Goal: Task Accomplishment & Management: Complete application form

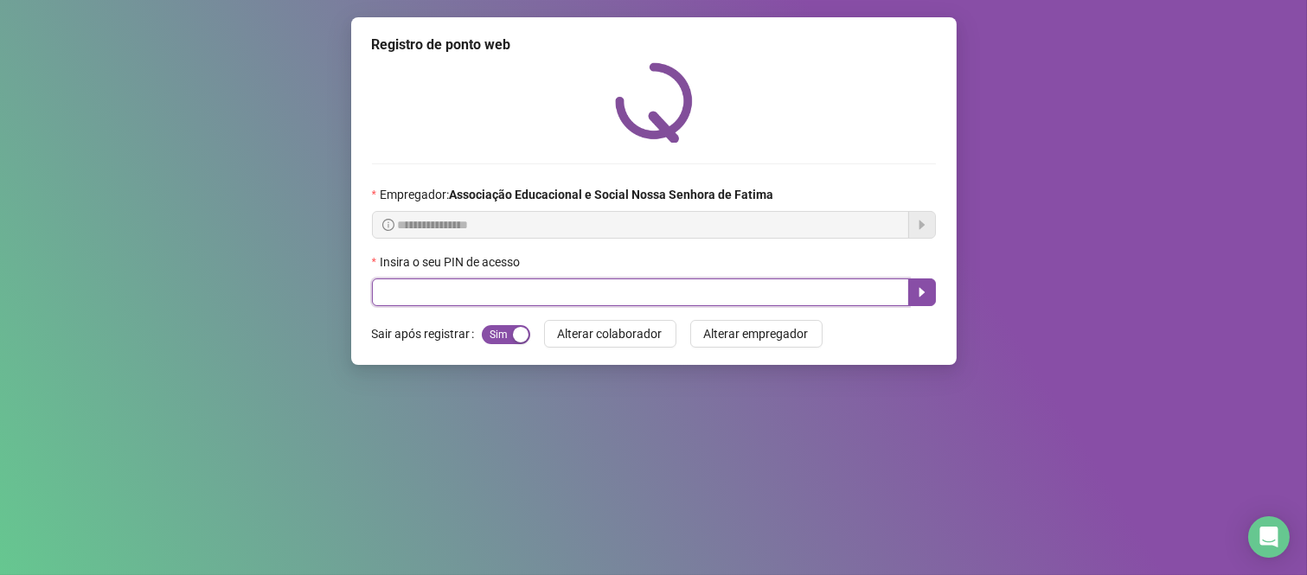
click at [448, 303] on input "text" at bounding box center [640, 292] width 537 height 28
type input "****"
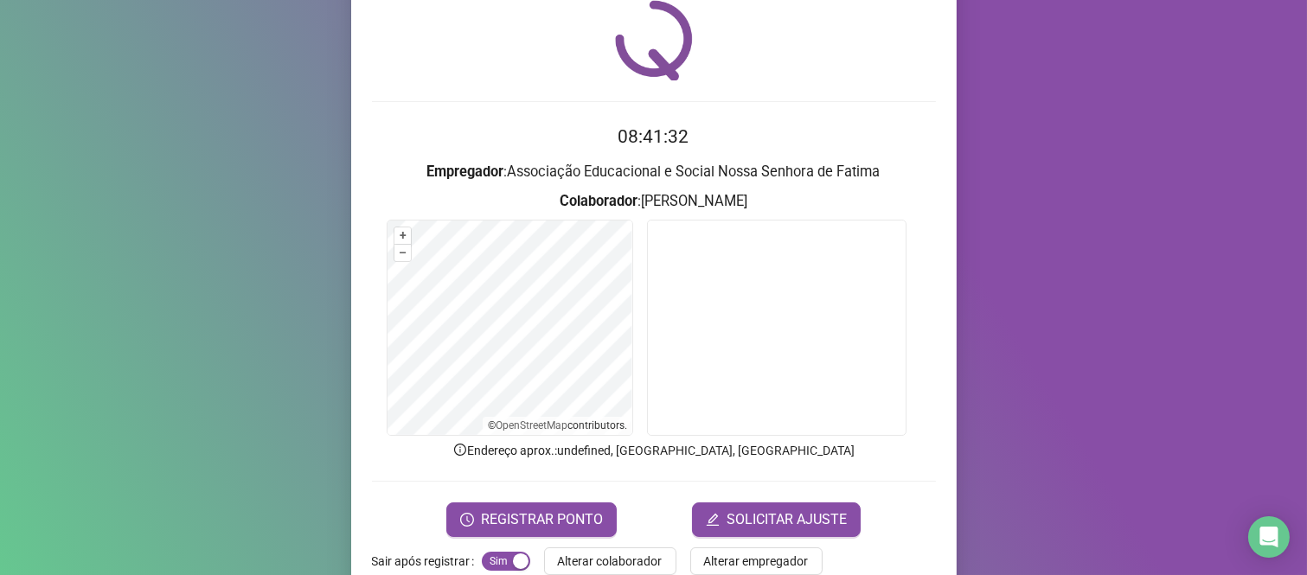
scroll to position [96, 0]
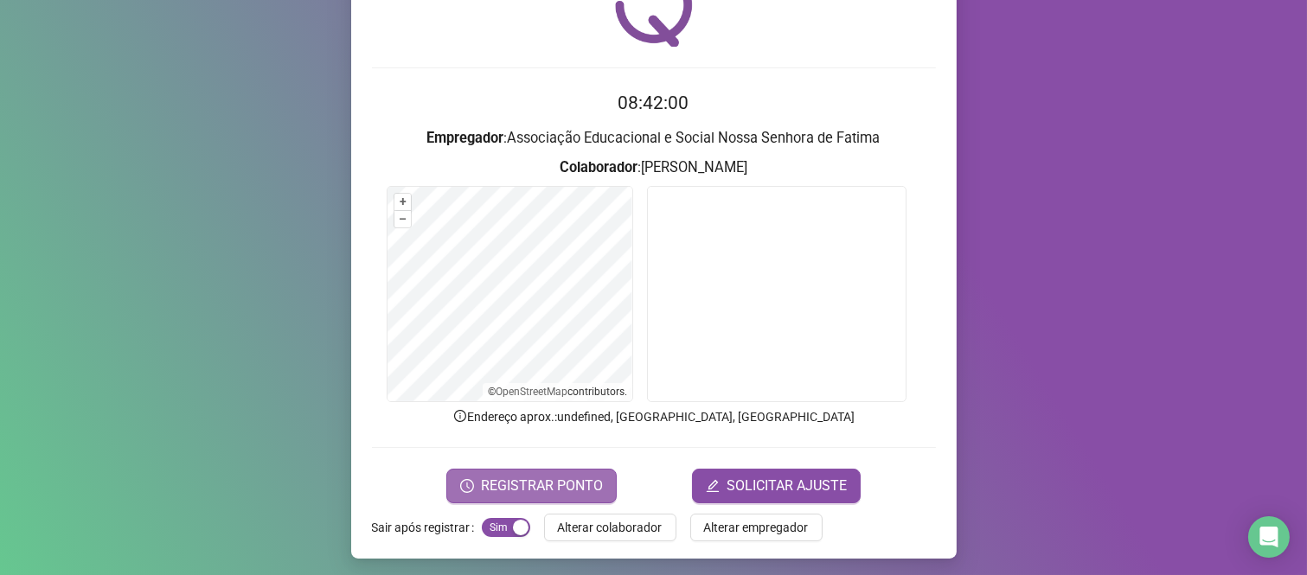
click at [580, 497] on button "REGISTRAR PONTO" at bounding box center [531, 486] width 170 height 35
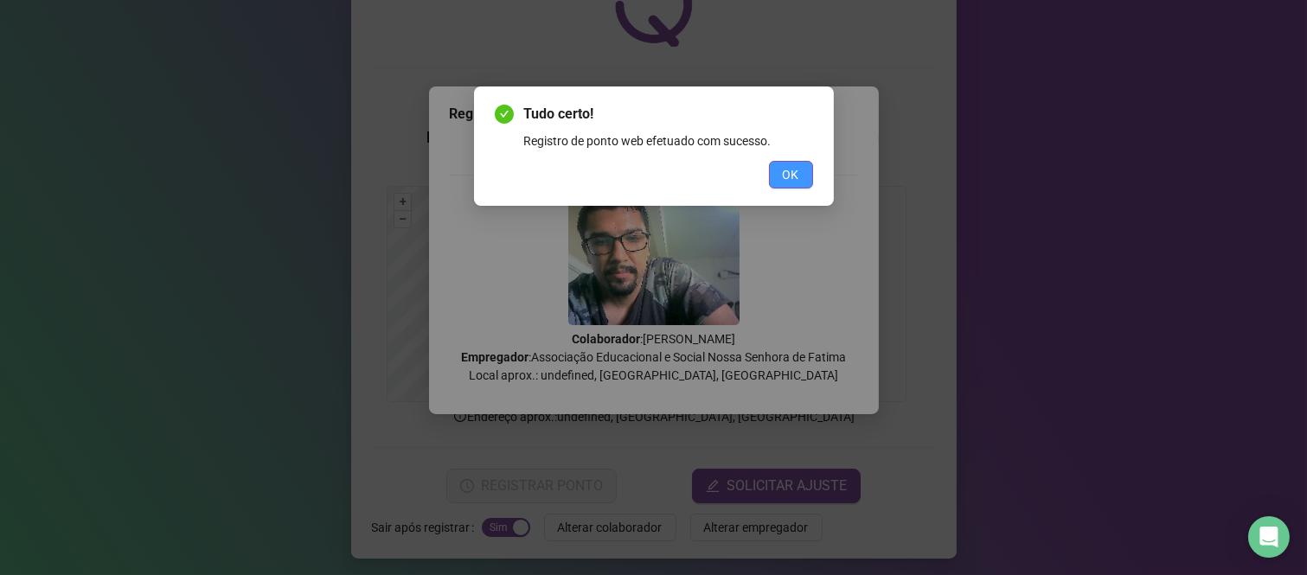
click at [775, 169] on button "OK" at bounding box center [791, 175] width 44 height 28
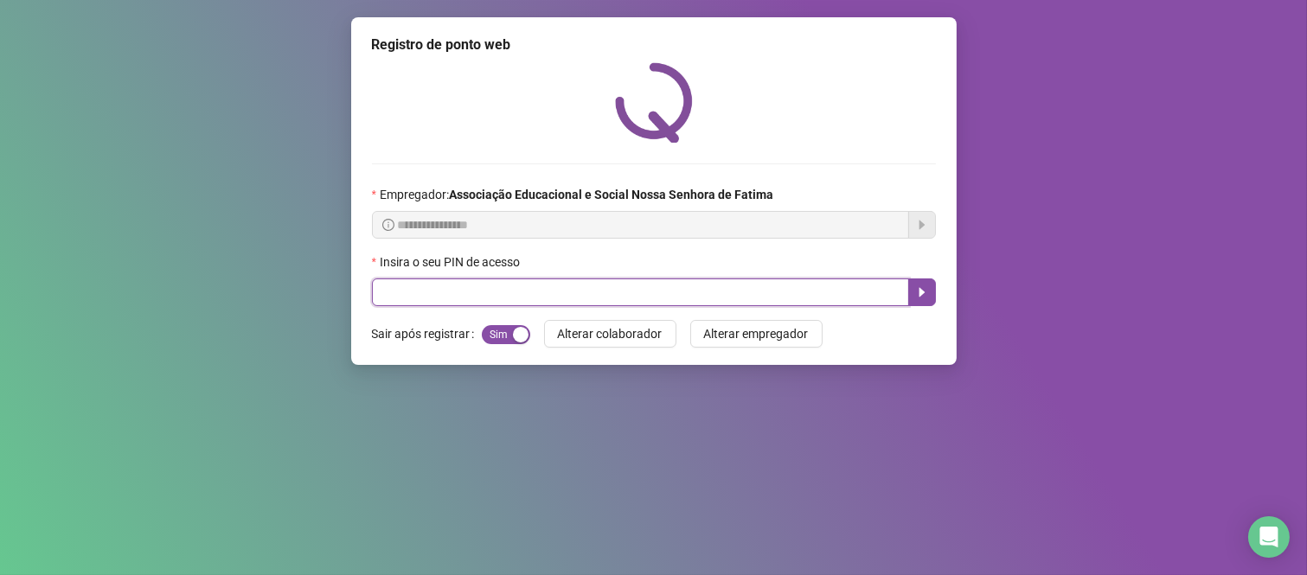
click at [758, 295] on input "text" at bounding box center [640, 292] width 537 height 28
type input "****"
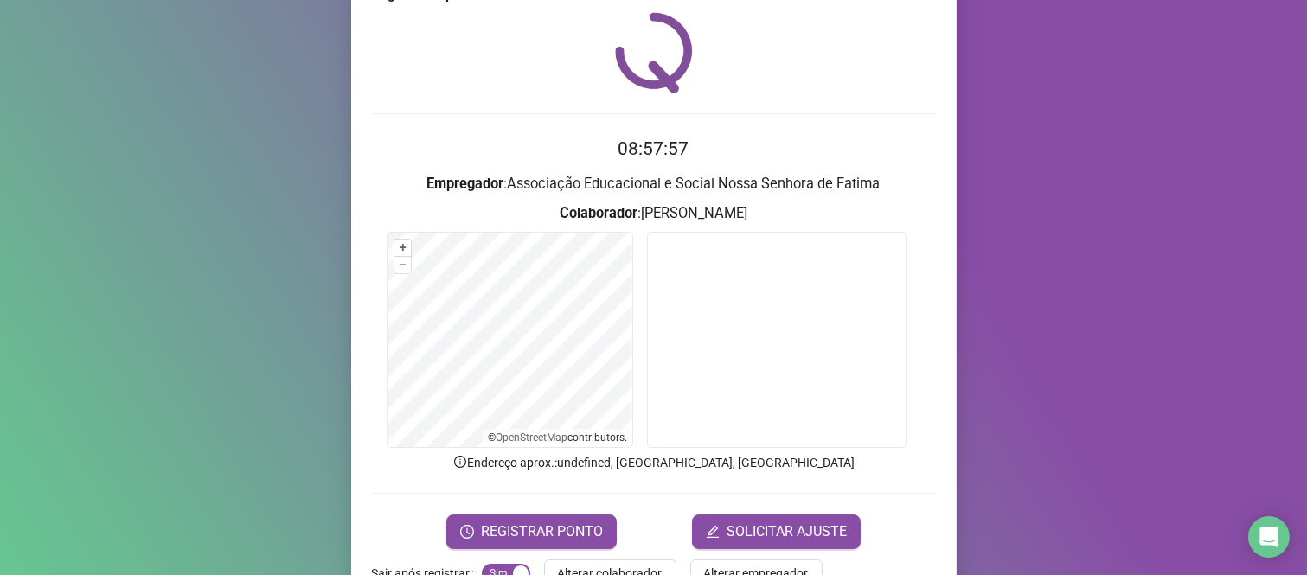
scroll to position [96, 0]
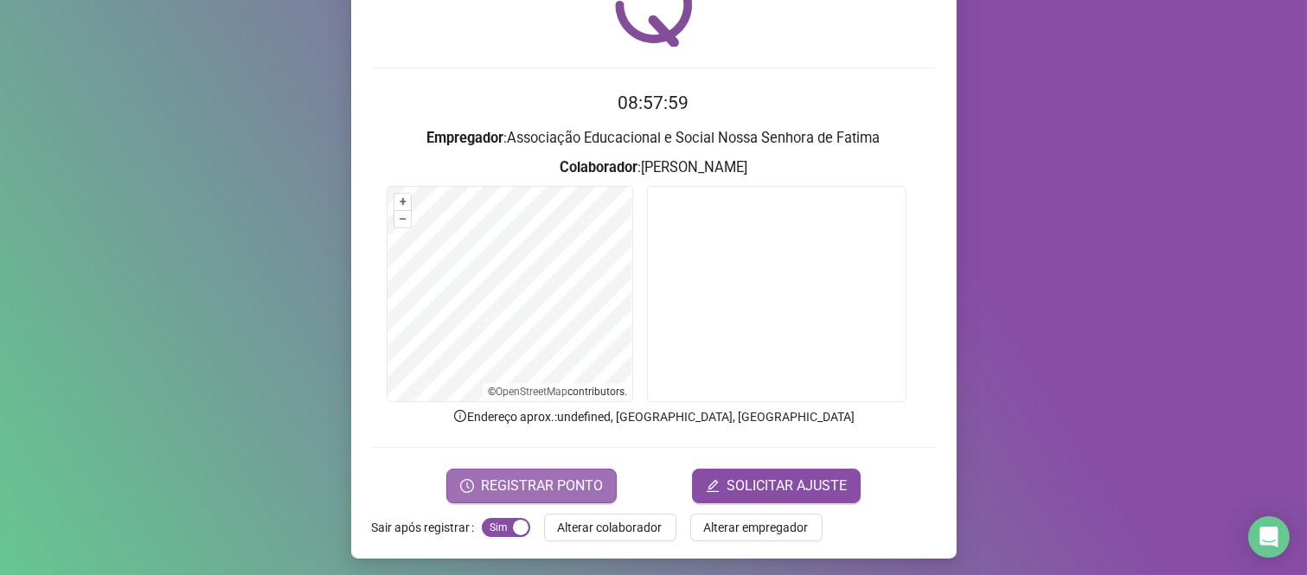
click at [540, 486] on span "REGISTRAR PONTO" at bounding box center [542, 486] width 122 height 21
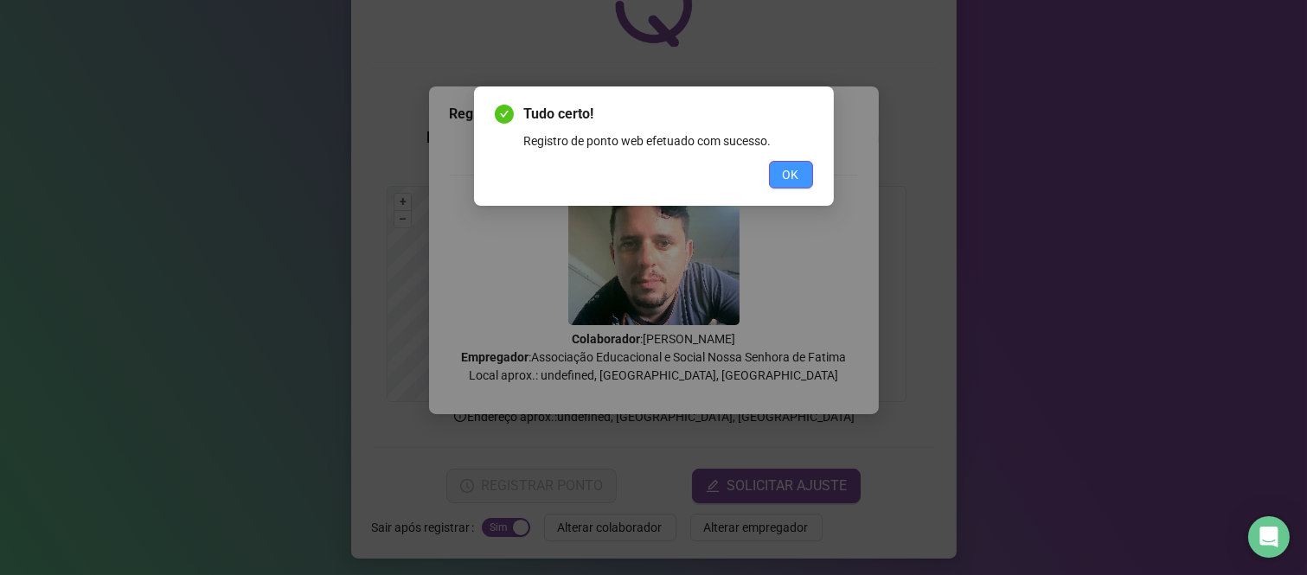
click at [800, 176] on button "OK" at bounding box center [791, 175] width 44 height 28
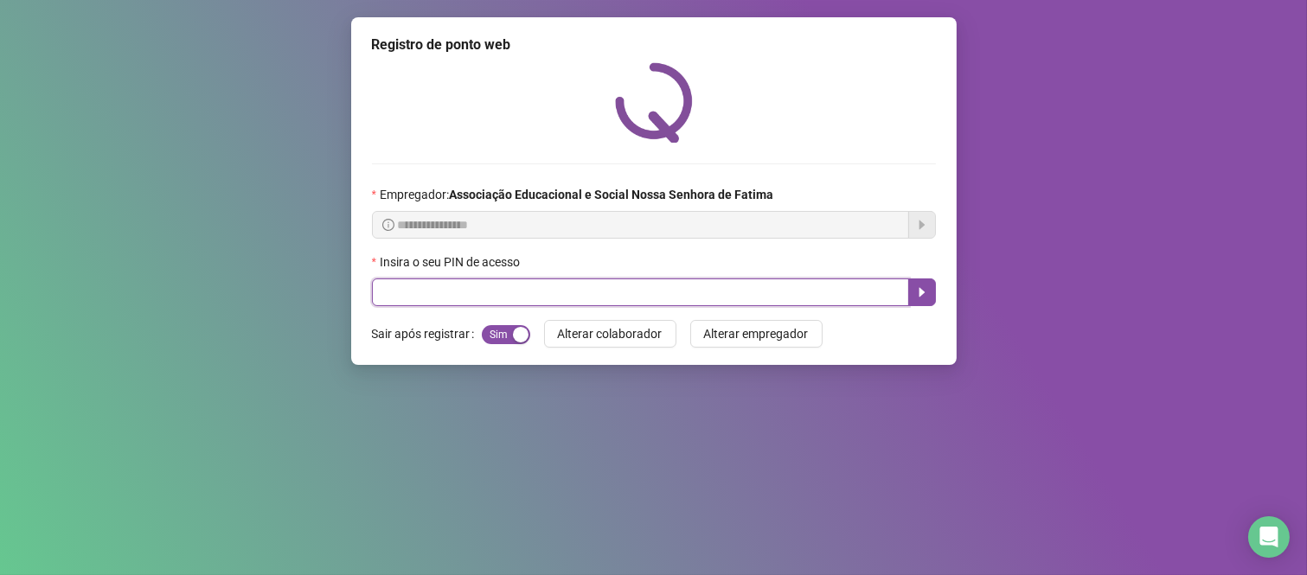
click at [765, 289] on input "text" at bounding box center [640, 292] width 537 height 28
type input "****"
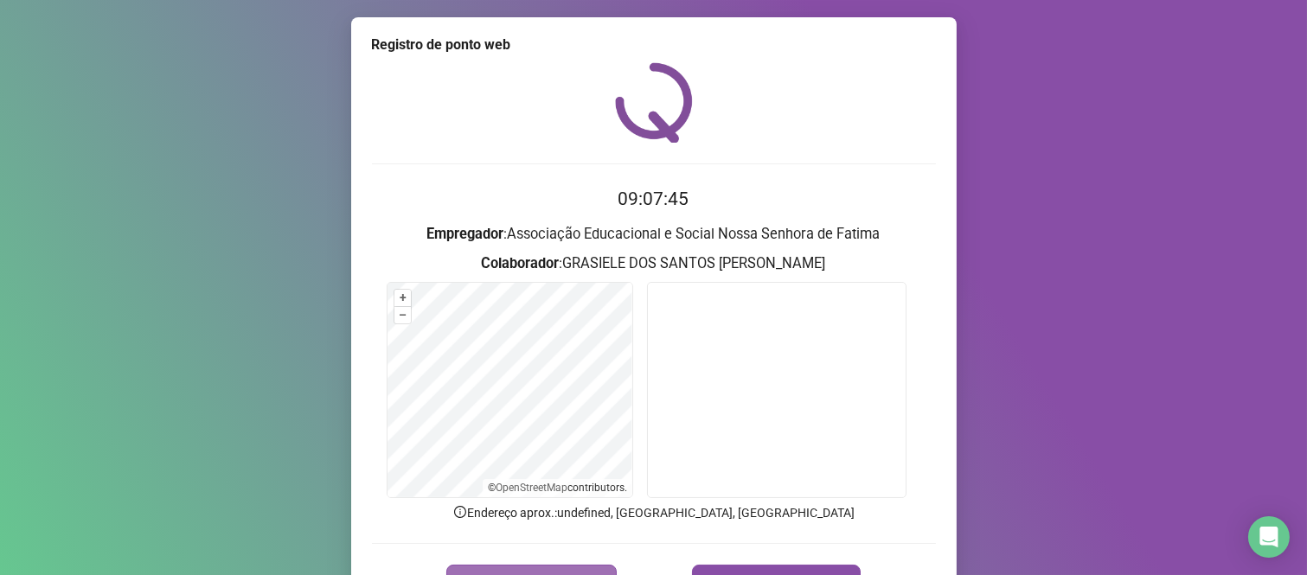
click at [565, 565] on button "REGISTRAR PONTO" at bounding box center [531, 582] width 170 height 35
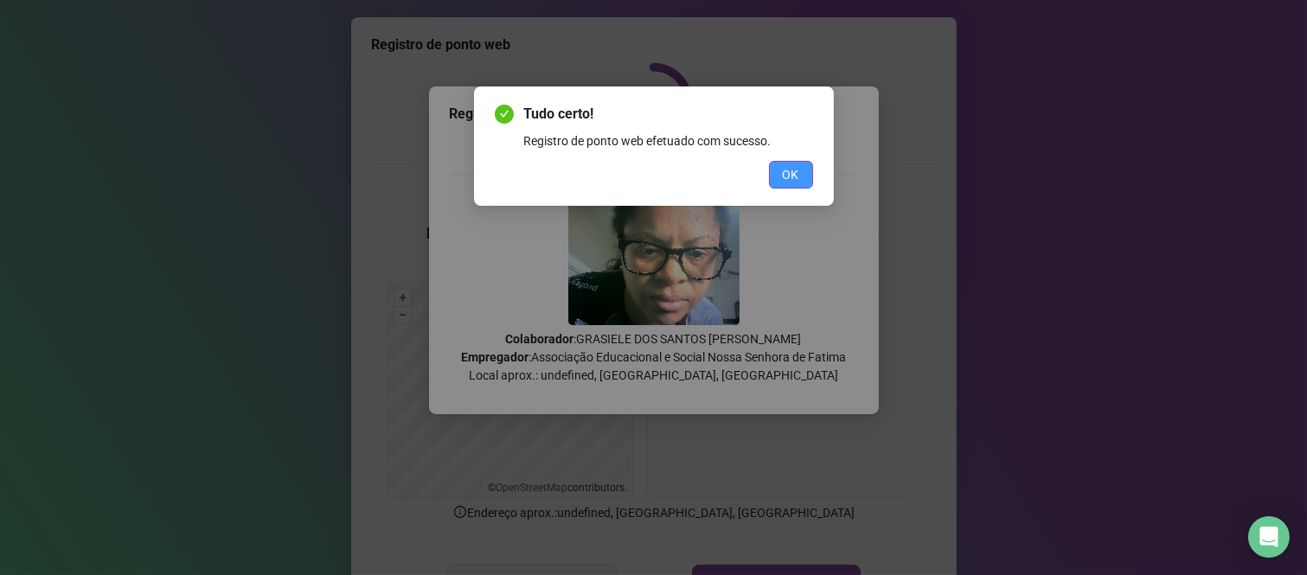
click at [791, 167] on span "OK" at bounding box center [791, 174] width 16 height 19
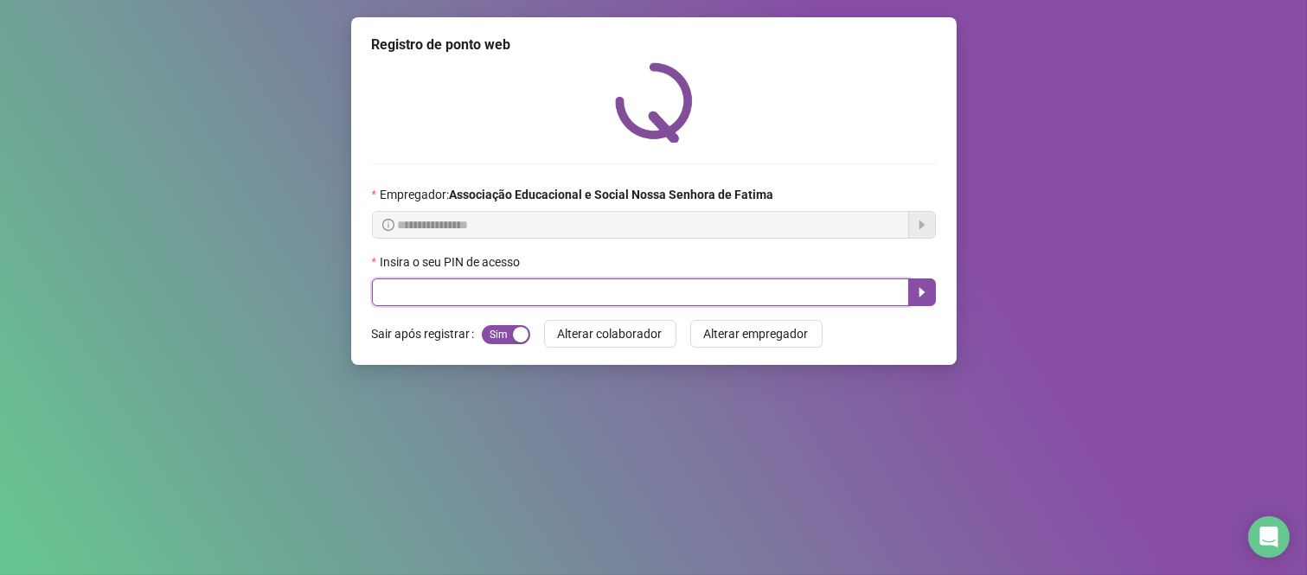
click at [780, 286] on input "text" at bounding box center [640, 292] width 537 height 28
type input "****"
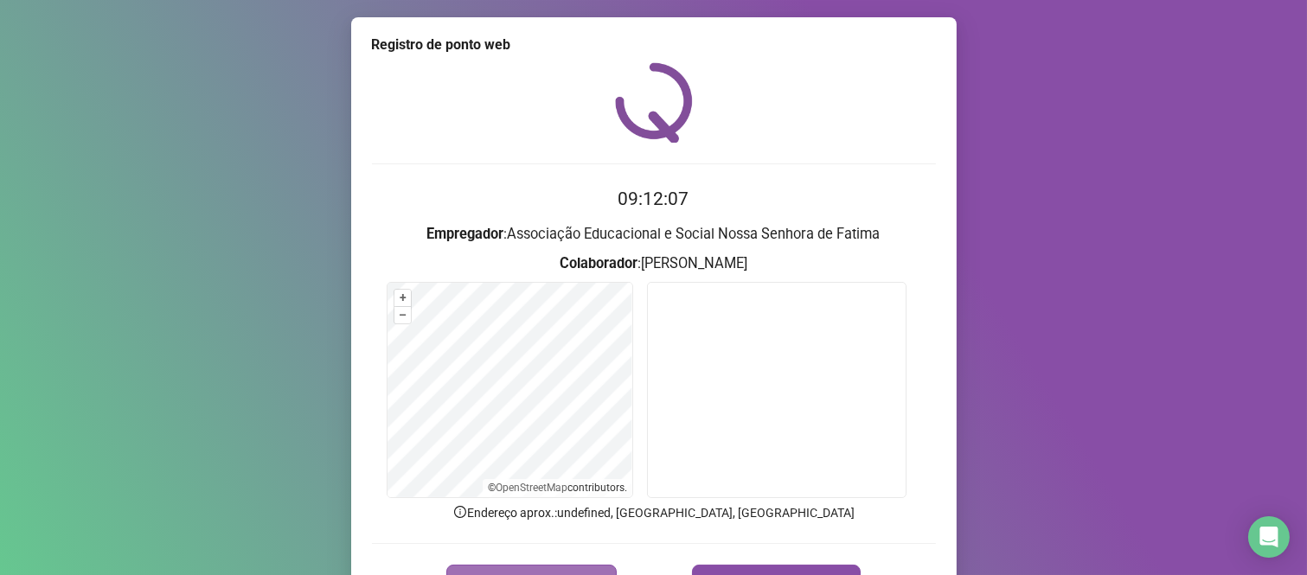
click at [533, 572] on span "REGISTRAR PONTO" at bounding box center [542, 582] width 122 height 21
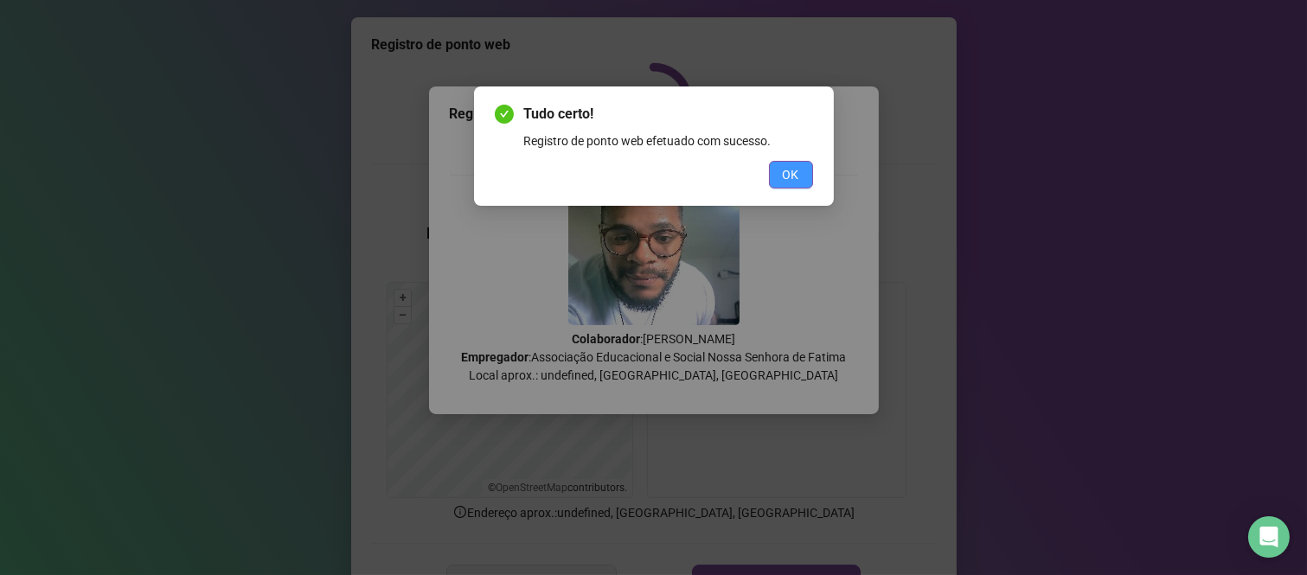
click at [780, 174] on button "OK" at bounding box center [791, 175] width 44 height 28
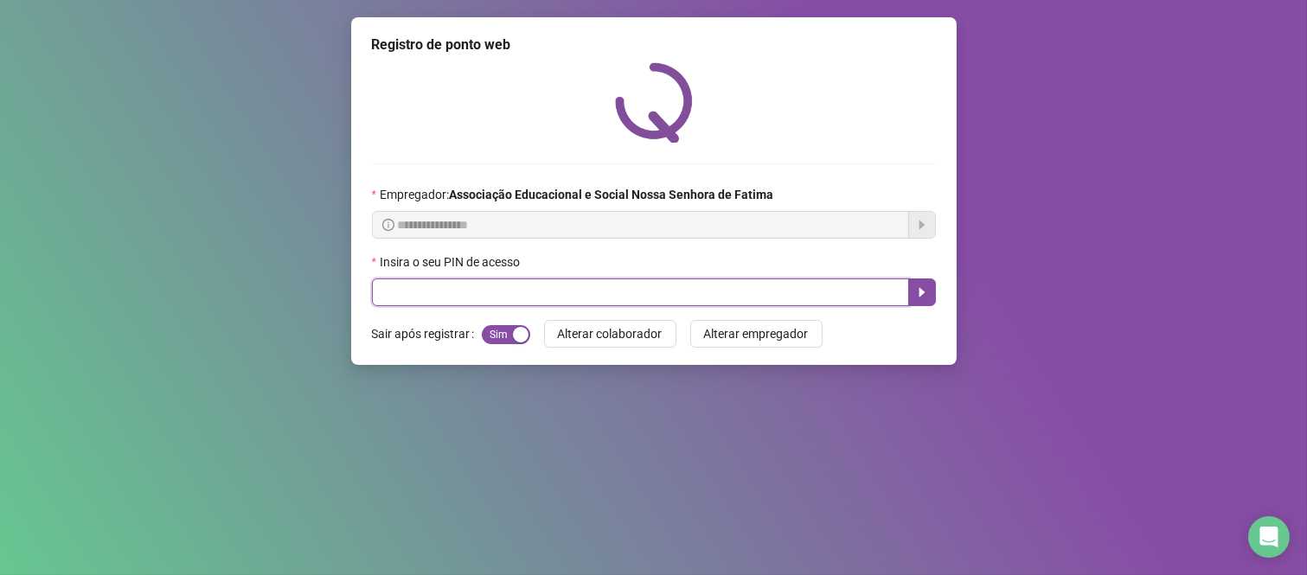
click at [554, 292] on input "text" at bounding box center [640, 292] width 537 height 28
type input "****"
click at [924, 297] on icon "caret-right" at bounding box center [922, 292] width 14 height 14
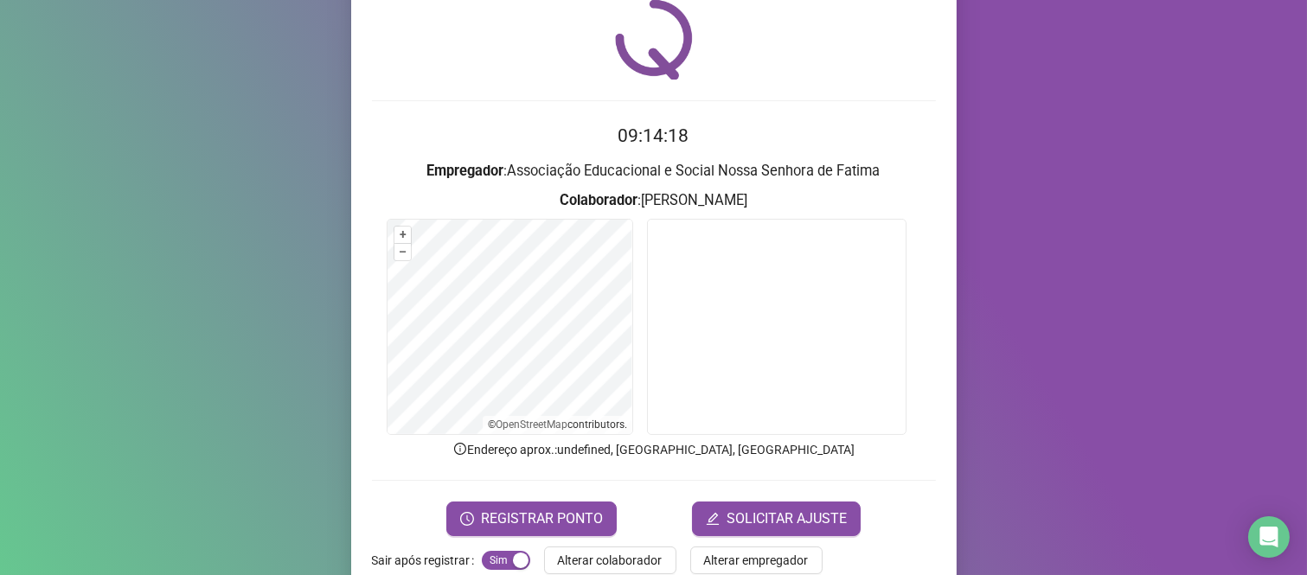
scroll to position [99, 0]
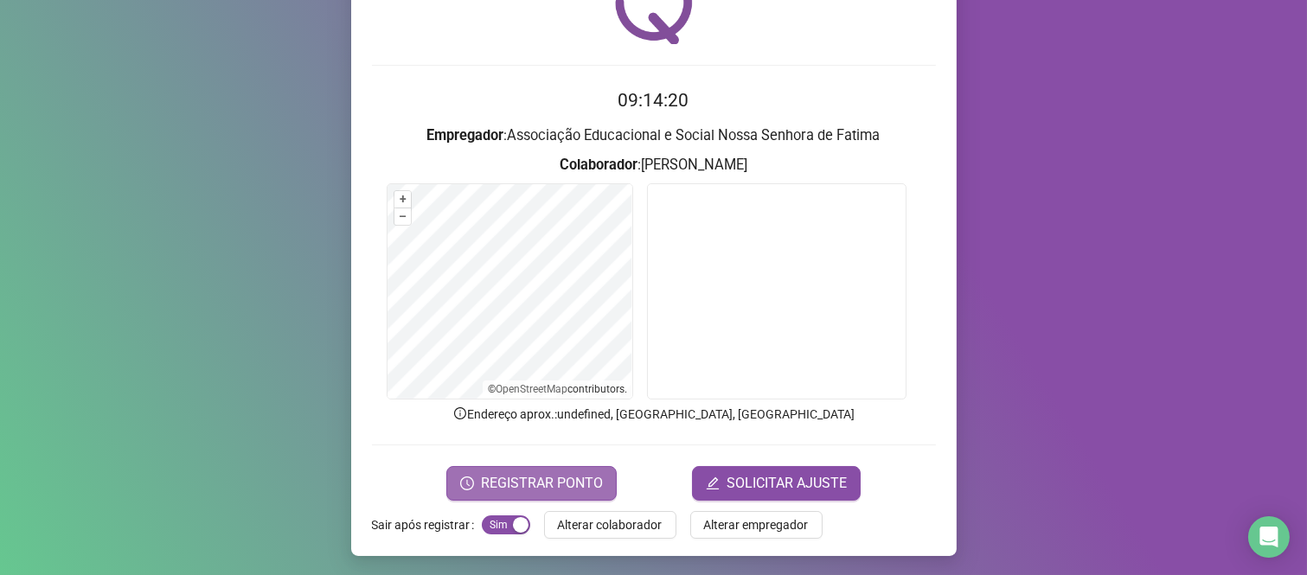
click at [569, 476] on span "REGISTRAR PONTO" at bounding box center [542, 483] width 122 height 21
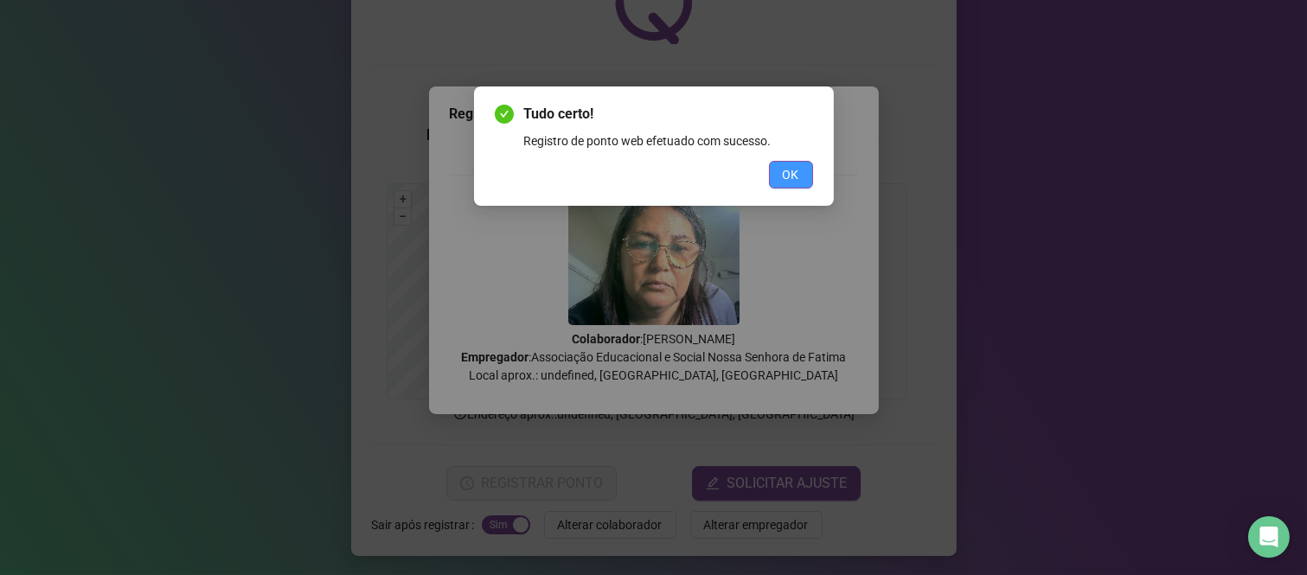
click at [788, 182] on span "OK" at bounding box center [791, 174] width 16 height 19
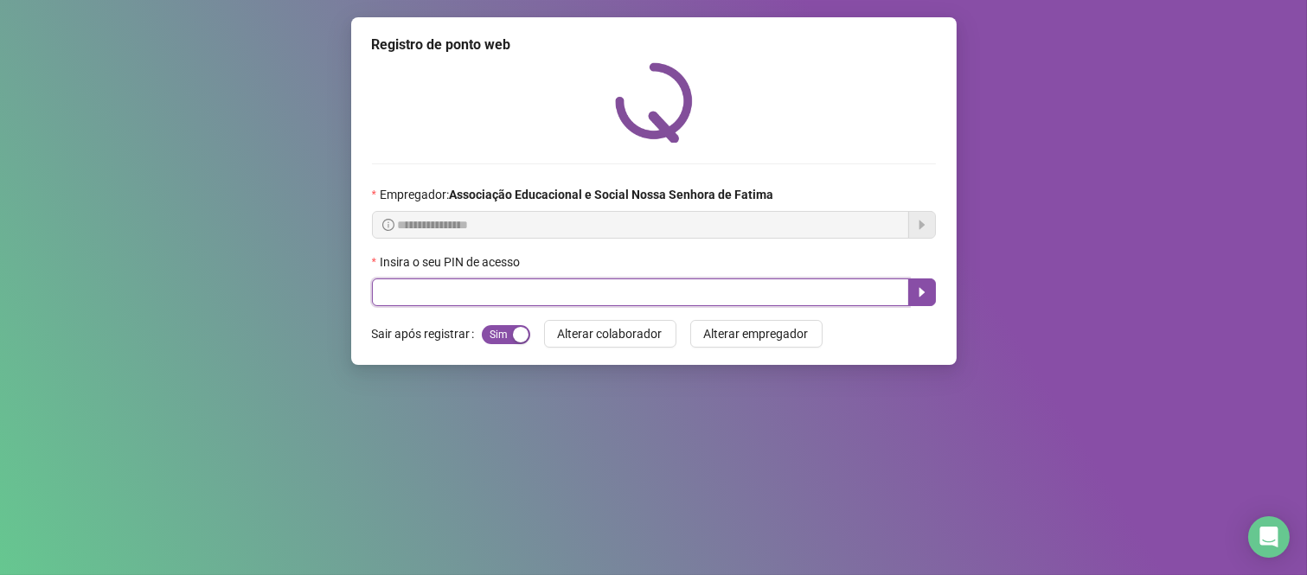
click at [724, 290] on input "text" at bounding box center [640, 292] width 537 height 28
type input "****"
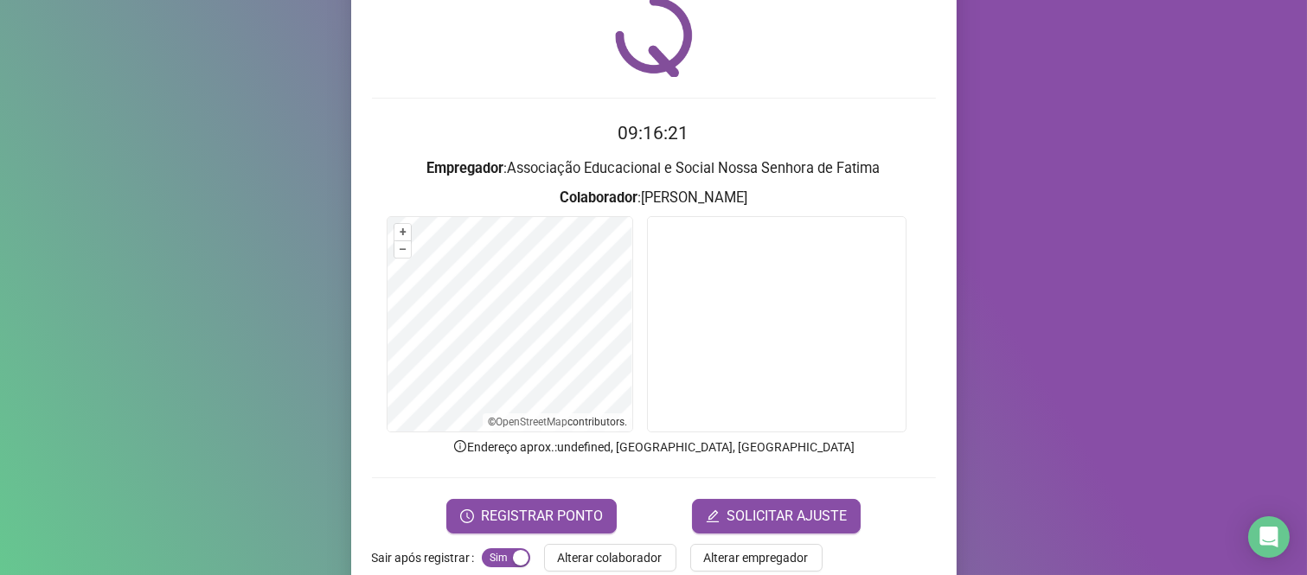
scroll to position [99, 0]
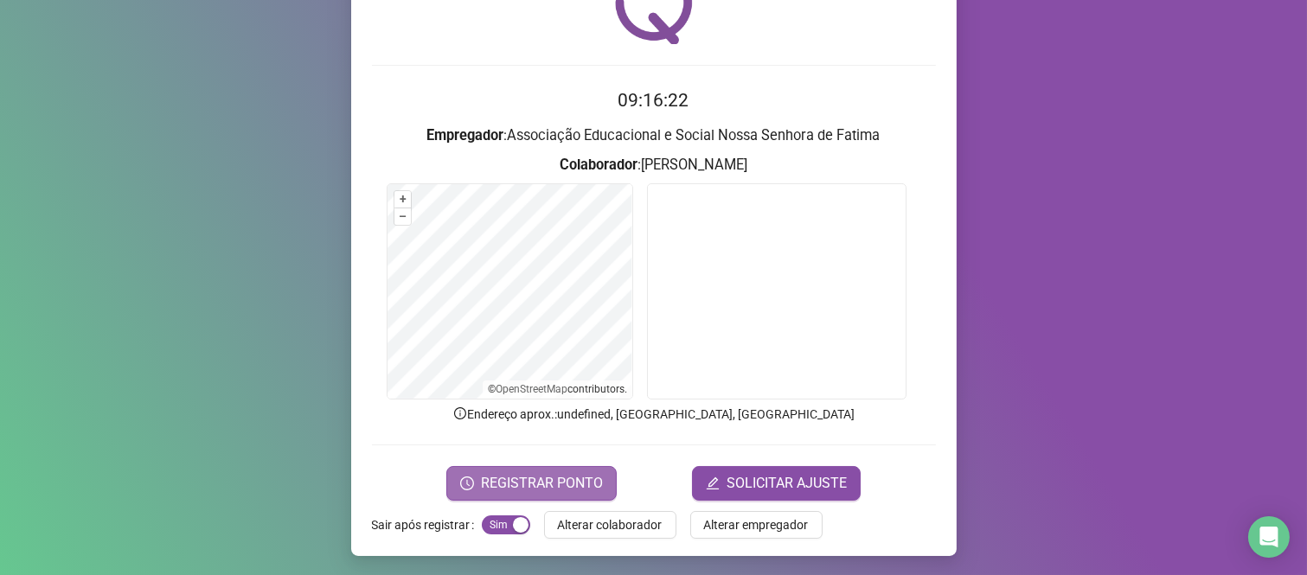
click at [555, 468] on button "REGISTRAR PONTO" at bounding box center [531, 483] width 170 height 35
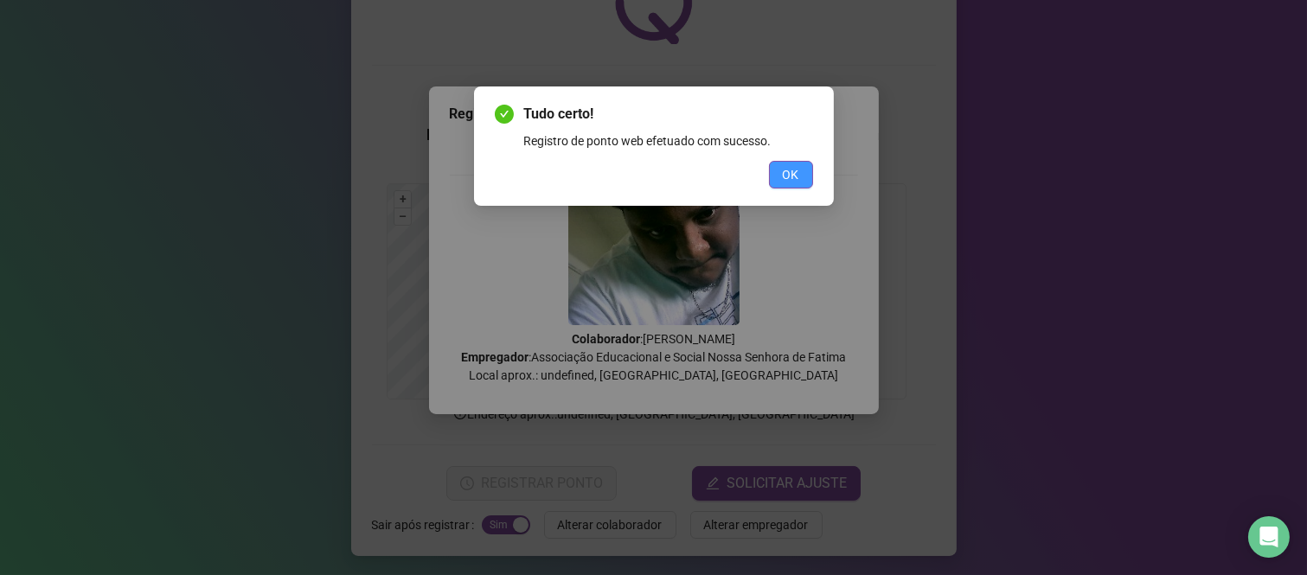
click at [787, 176] on span "OK" at bounding box center [791, 174] width 16 height 19
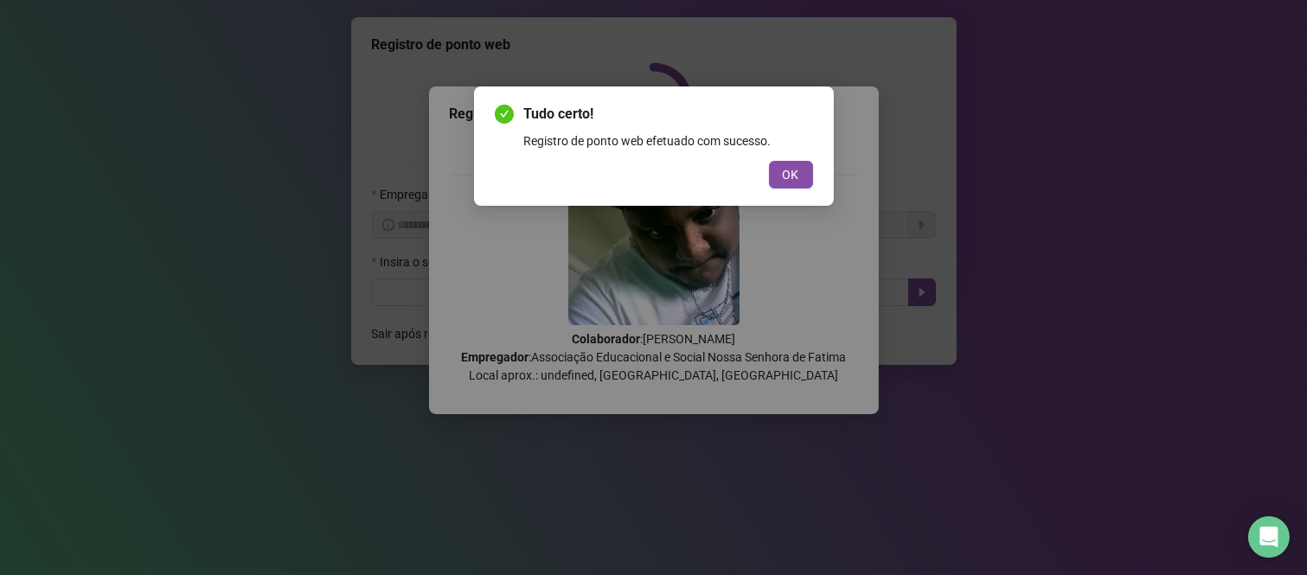
scroll to position [0, 0]
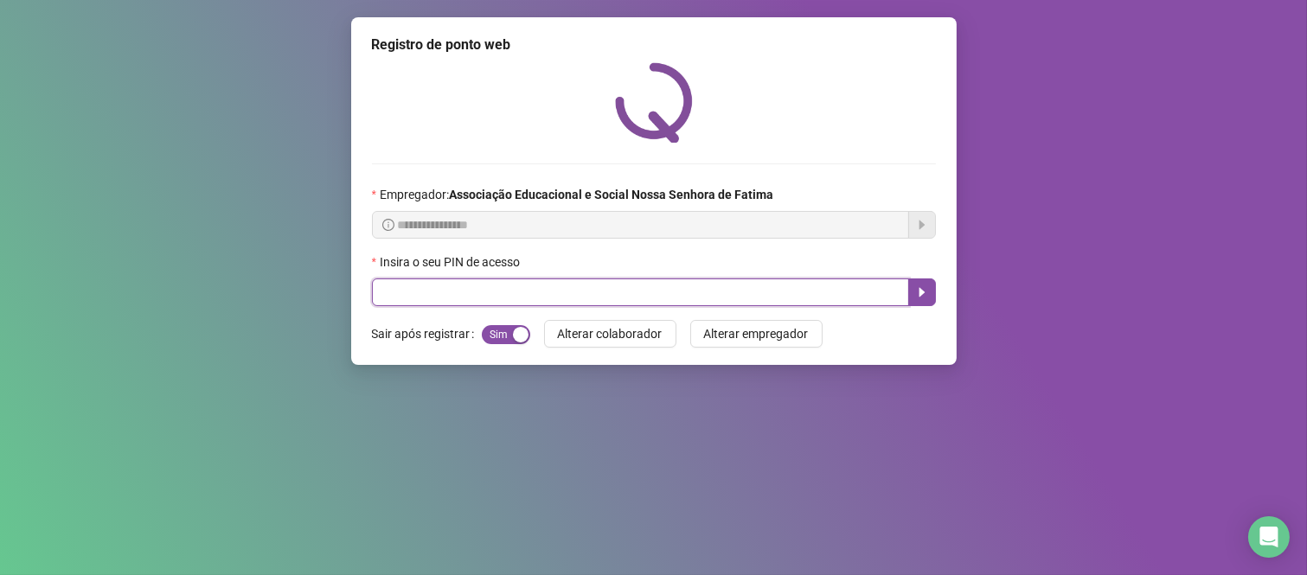
click at [553, 291] on input "text" at bounding box center [640, 292] width 537 height 28
type input "****"
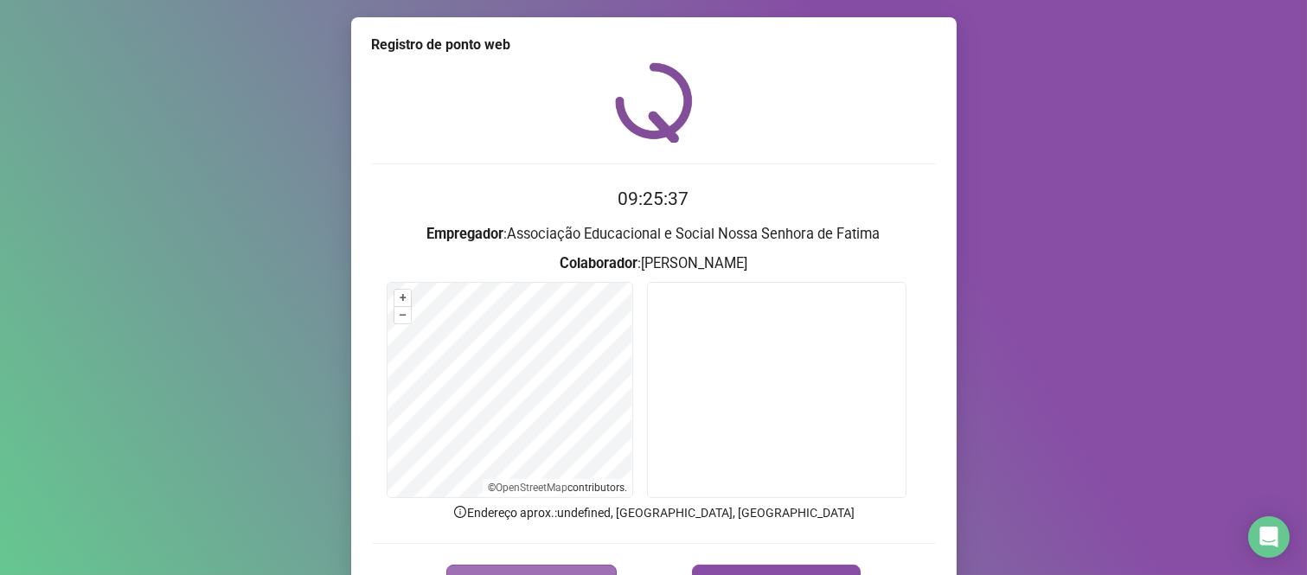
click at [508, 567] on button "REGISTRAR PONTO" at bounding box center [531, 582] width 170 height 35
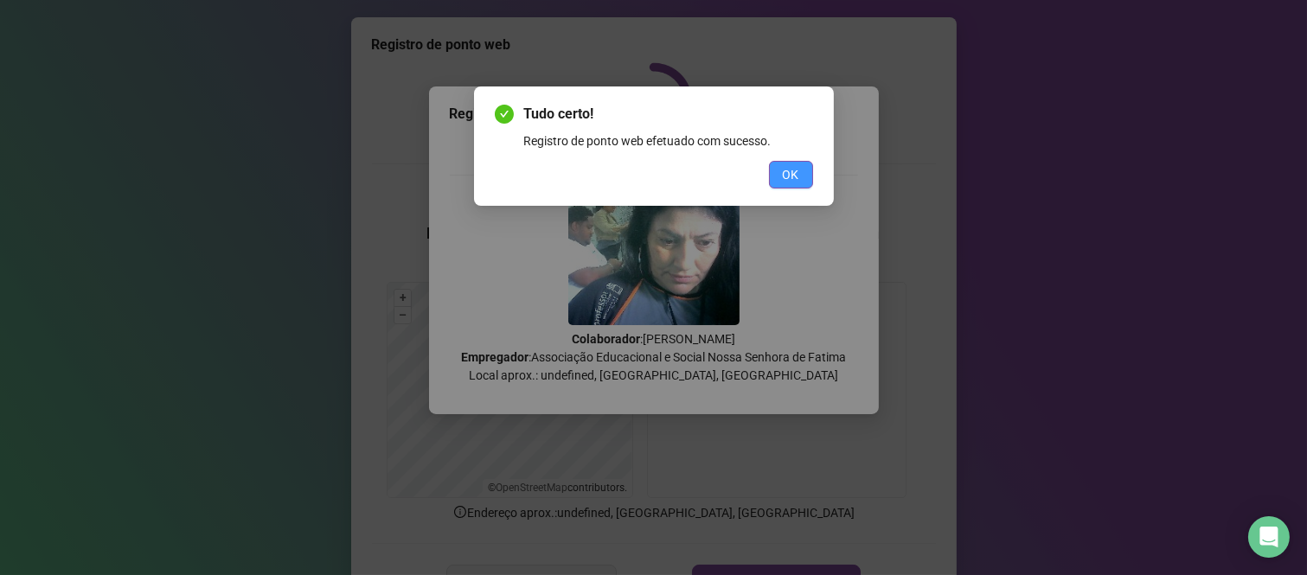
click at [774, 168] on button "OK" at bounding box center [791, 175] width 44 height 28
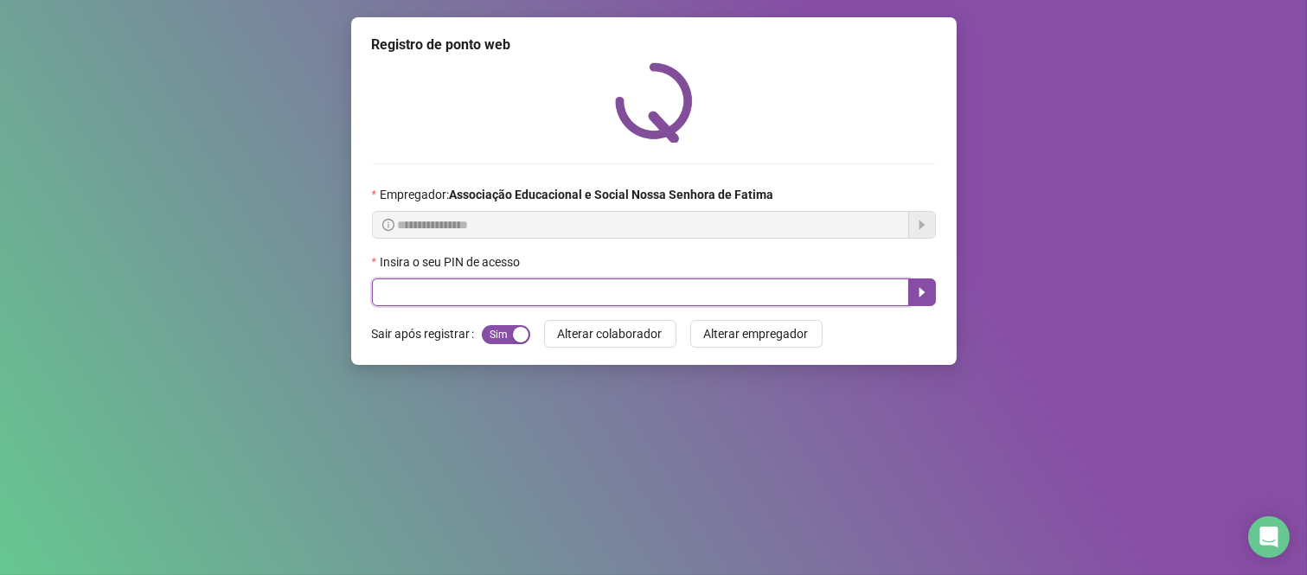
click at [851, 301] on input "text" at bounding box center [640, 292] width 537 height 28
type input "****"
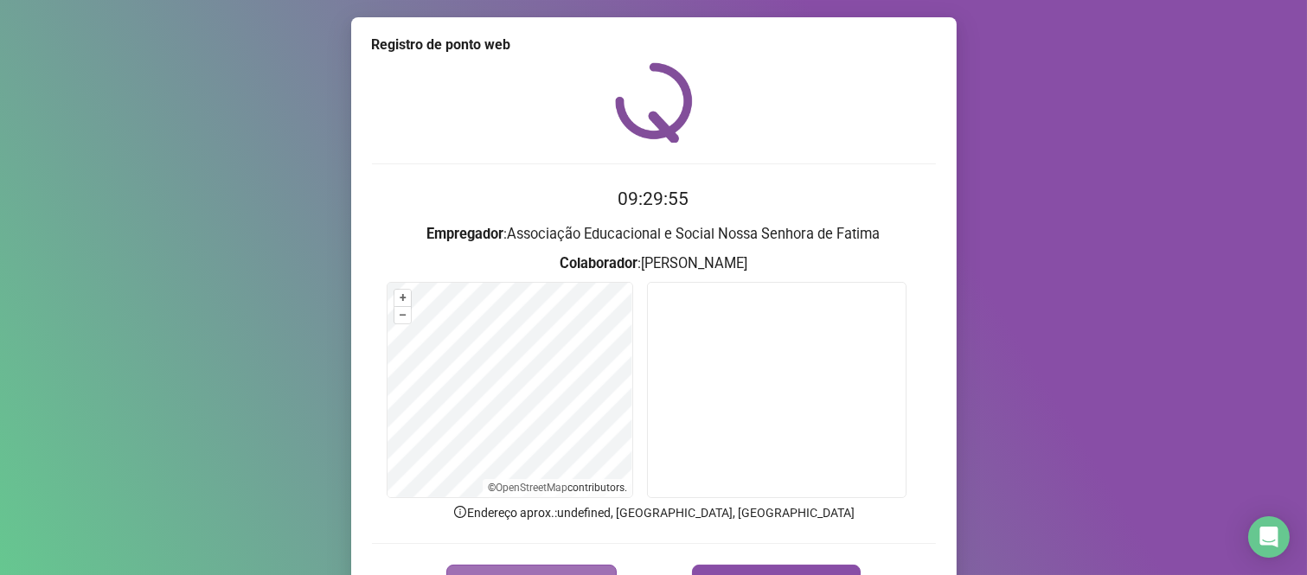
click at [579, 565] on button "REGISTRAR PONTO" at bounding box center [531, 582] width 170 height 35
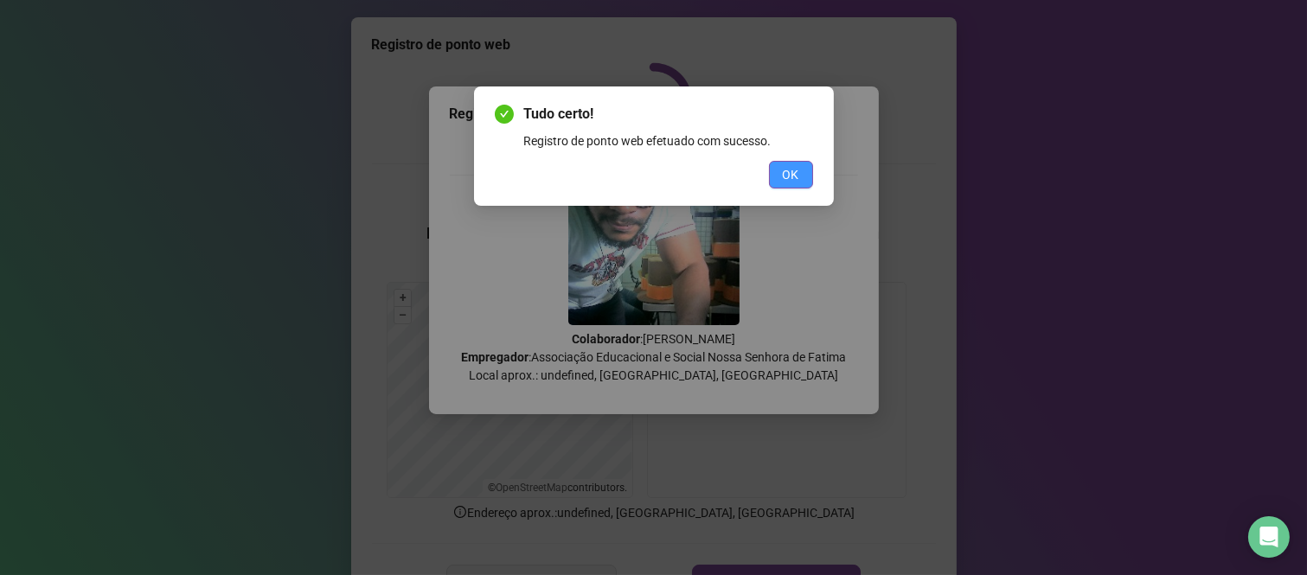
click at [769, 178] on button "OK" at bounding box center [791, 175] width 44 height 28
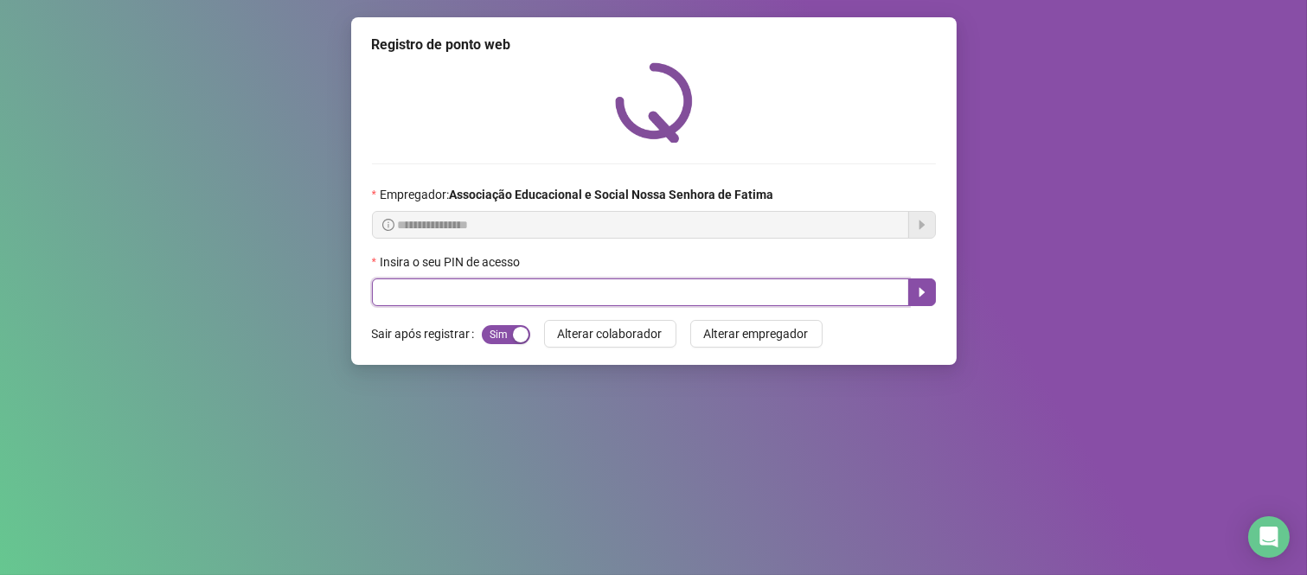
click at [421, 294] on input "text" at bounding box center [640, 292] width 537 height 28
type input "****"
click at [913, 285] on button "button" at bounding box center [922, 292] width 28 height 28
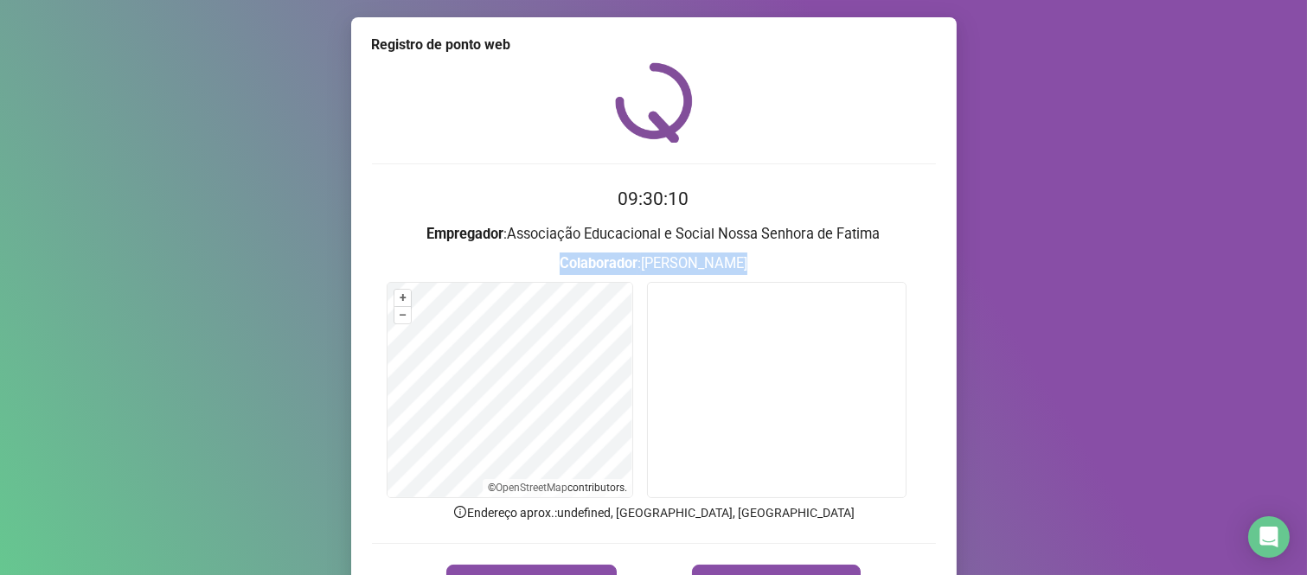
drag, startPoint x: 1291, startPoint y: 219, endPoint x: 1255, endPoint y: 444, distance: 228.6
click at [1255, 441] on div "Registro de ponto web 09:30:10 Empregador : Associação Educacional e Social Nos…" at bounding box center [653, 287] width 1307 height 575
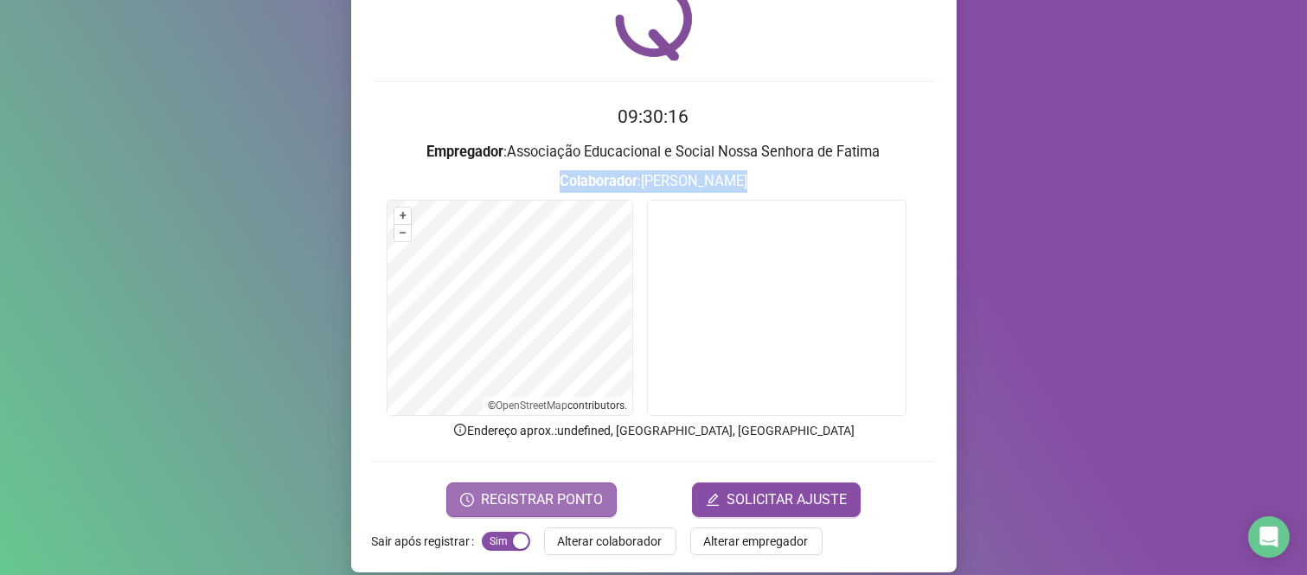
click at [547, 498] on span "REGISTRAR PONTO" at bounding box center [542, 499] width 122 height 21
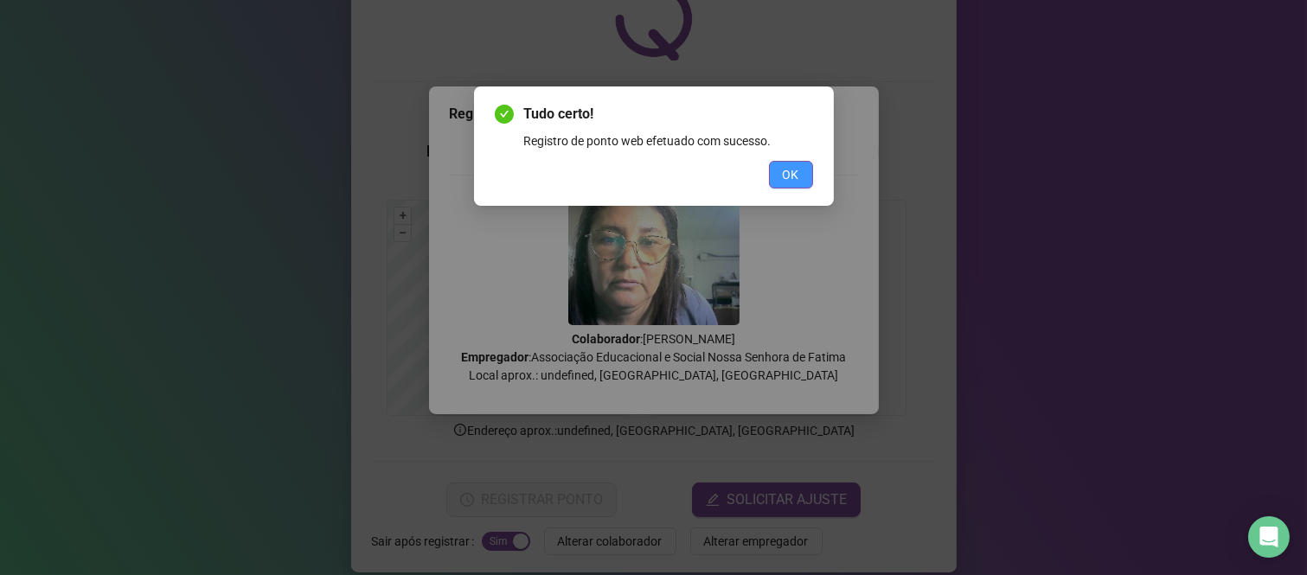
click at [792, 173] on span "OK" at bounding box center [791, 174] width 16 height 19
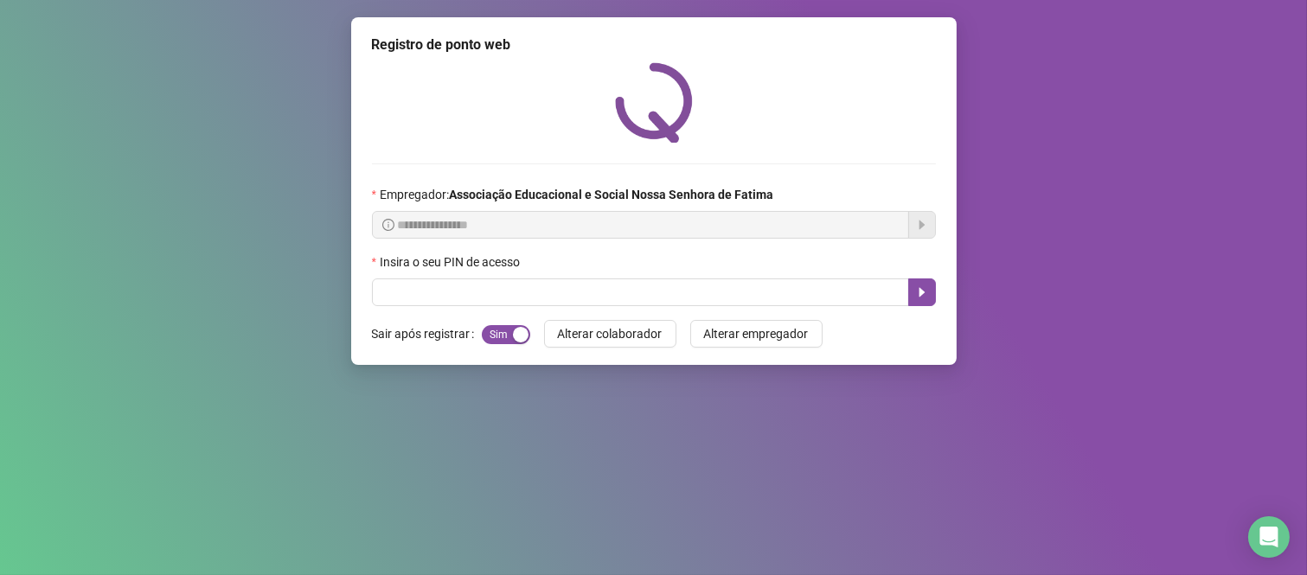
scroll to position [0, 0]
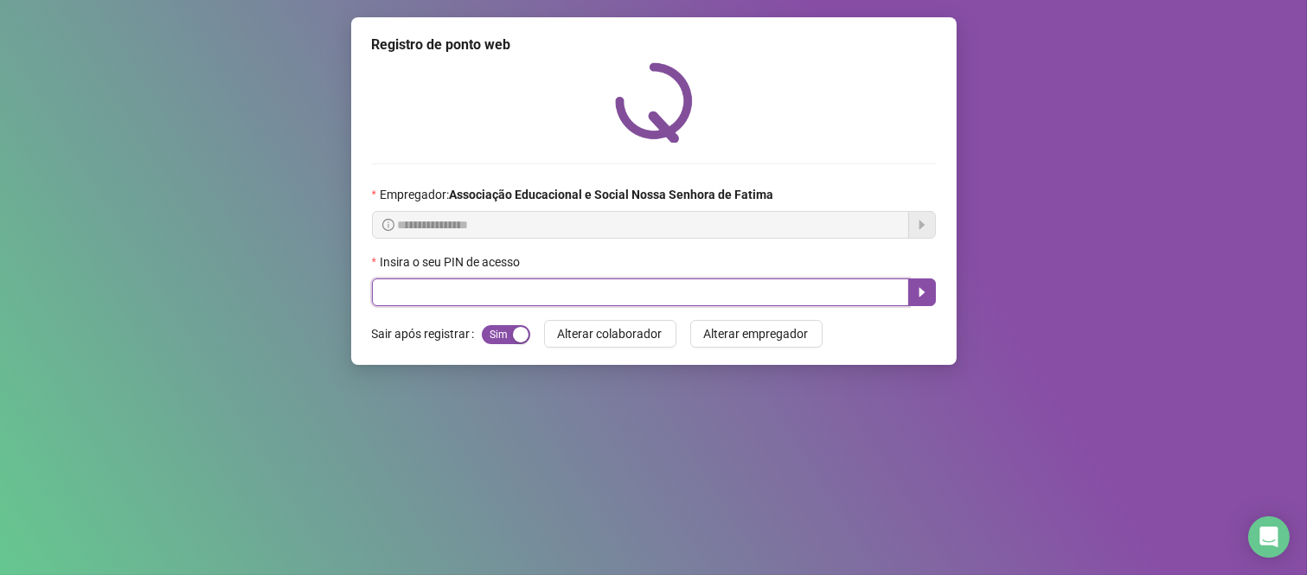
click at [611, 285] on input "text" at bounding box center [640, 292] width 537 height 28
type input "****"
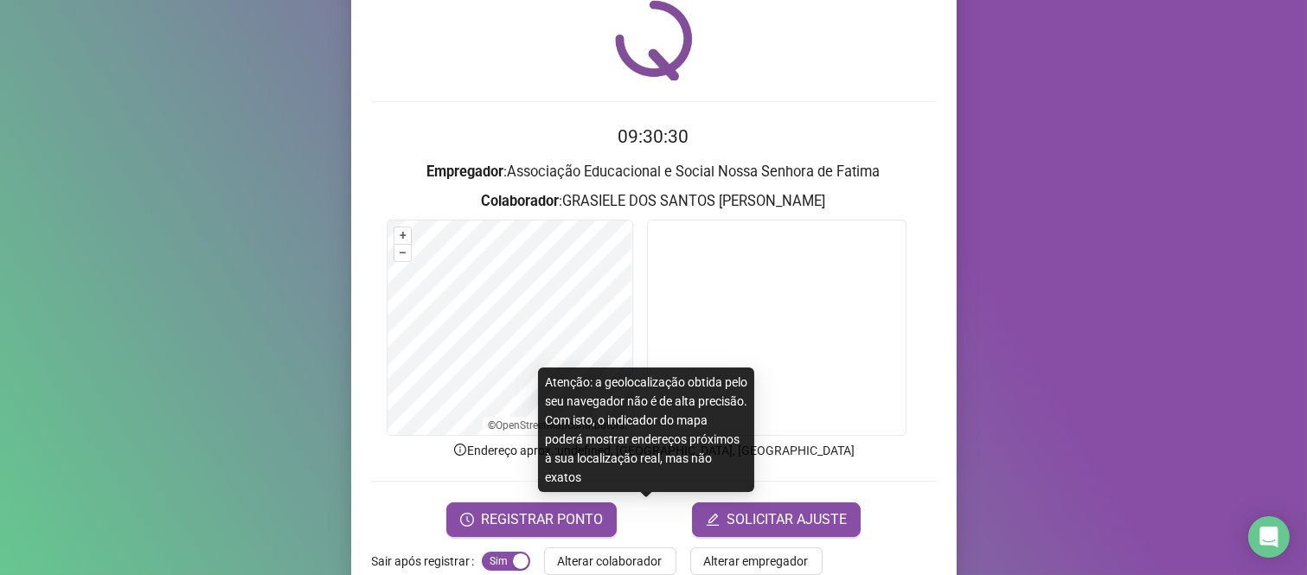
scroll to position [96, 0]
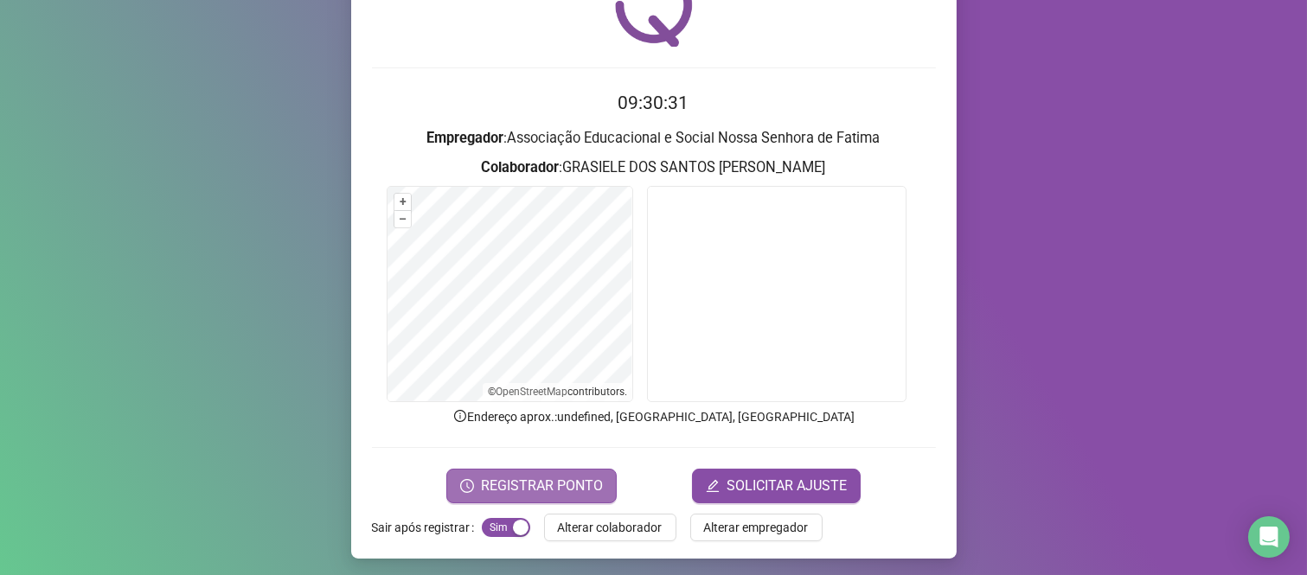
click at [584, 481] on span "REGISTRAR PONTO" at bounding box center [542, 486] width 122 height 21
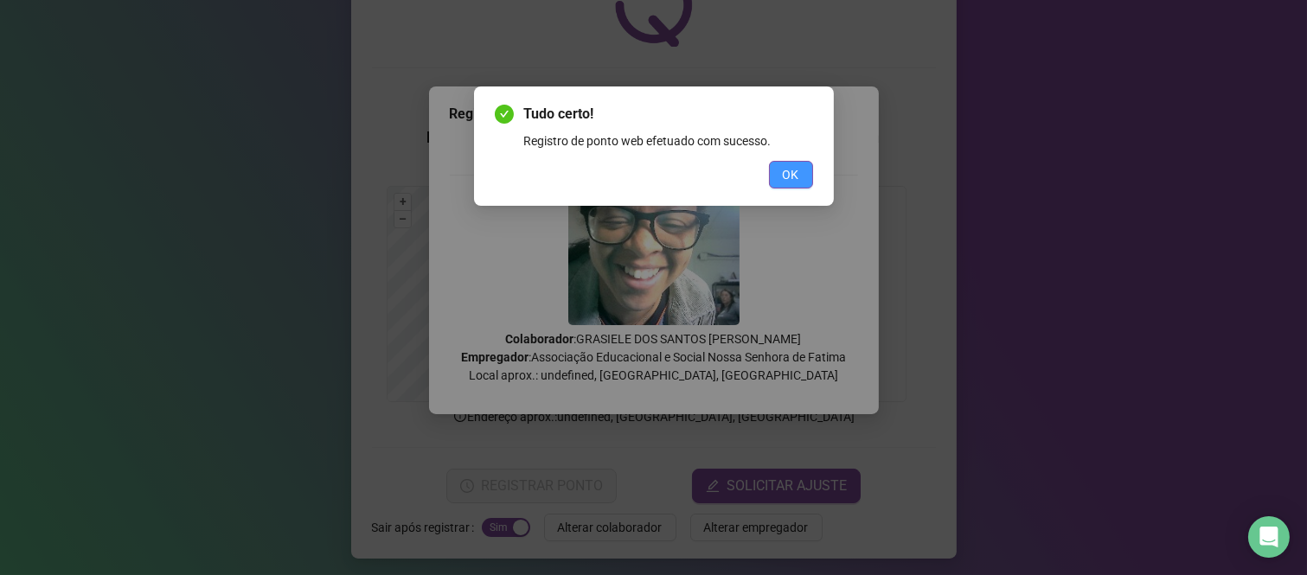
click at [783, 170] on span "OK" at bounding box center [791, 174] width 16 height 19
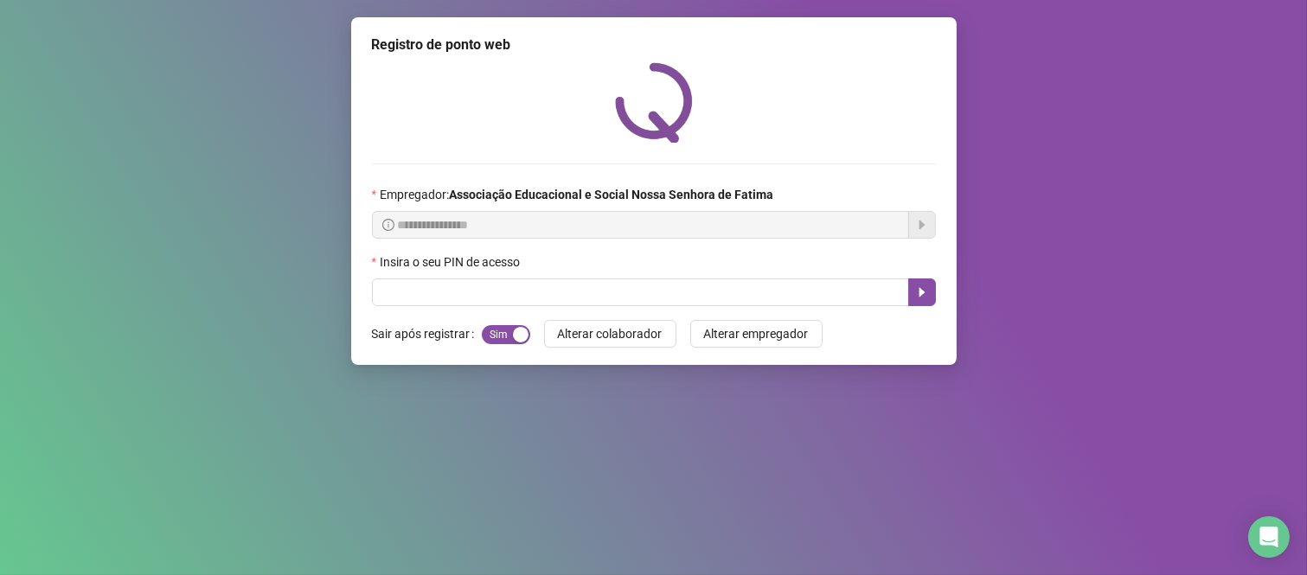
scroll to position [0, 0]
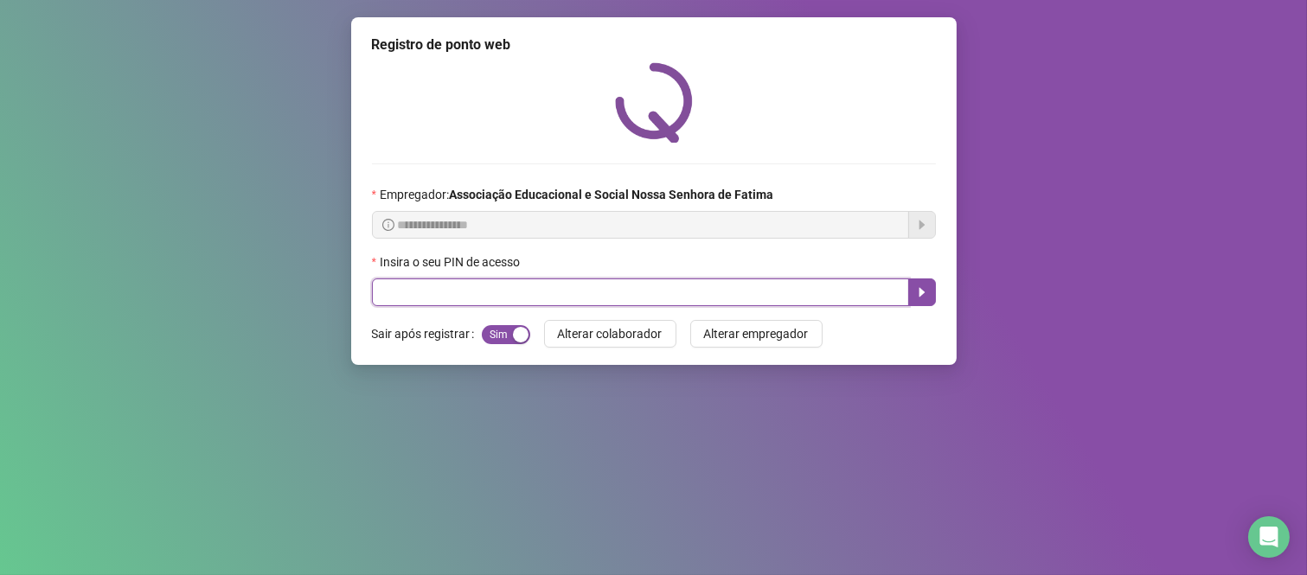
click at [420, 296] on input "text" at bounding box center [640, 292] width 537 height 28
type input "***"
click at [918, 299] on icon "caret-right" at bounding box center [922, 292] width 14 height 14
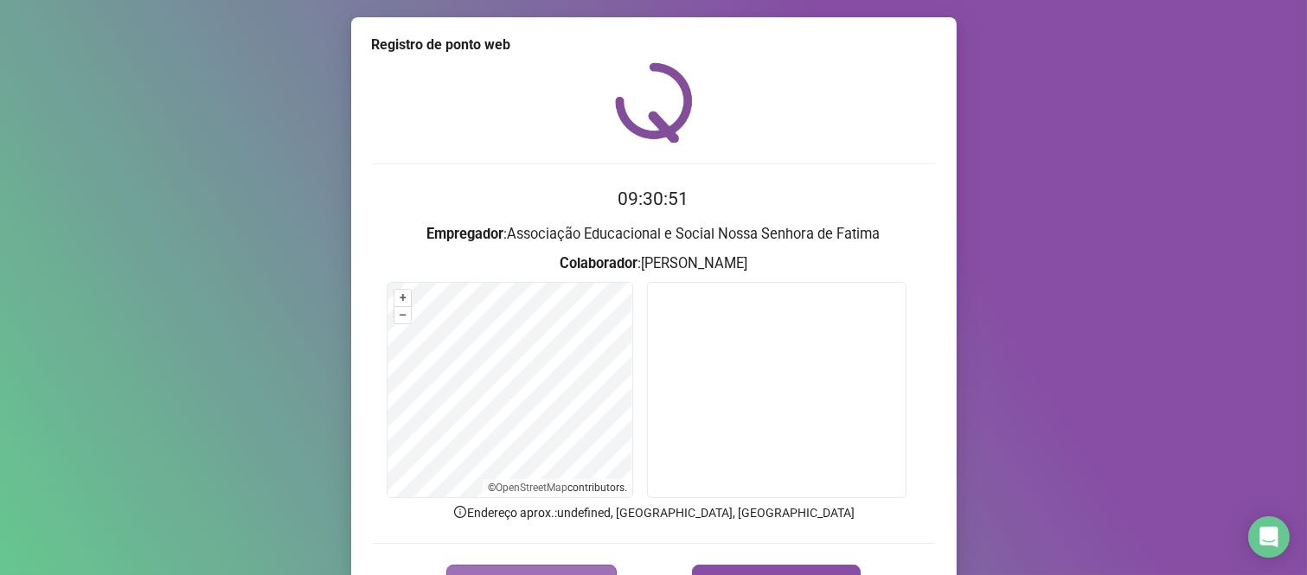
click at [512, 566] on button "REGISTRAR PONTO" at bounding box center [531, 582] width 170 height 35
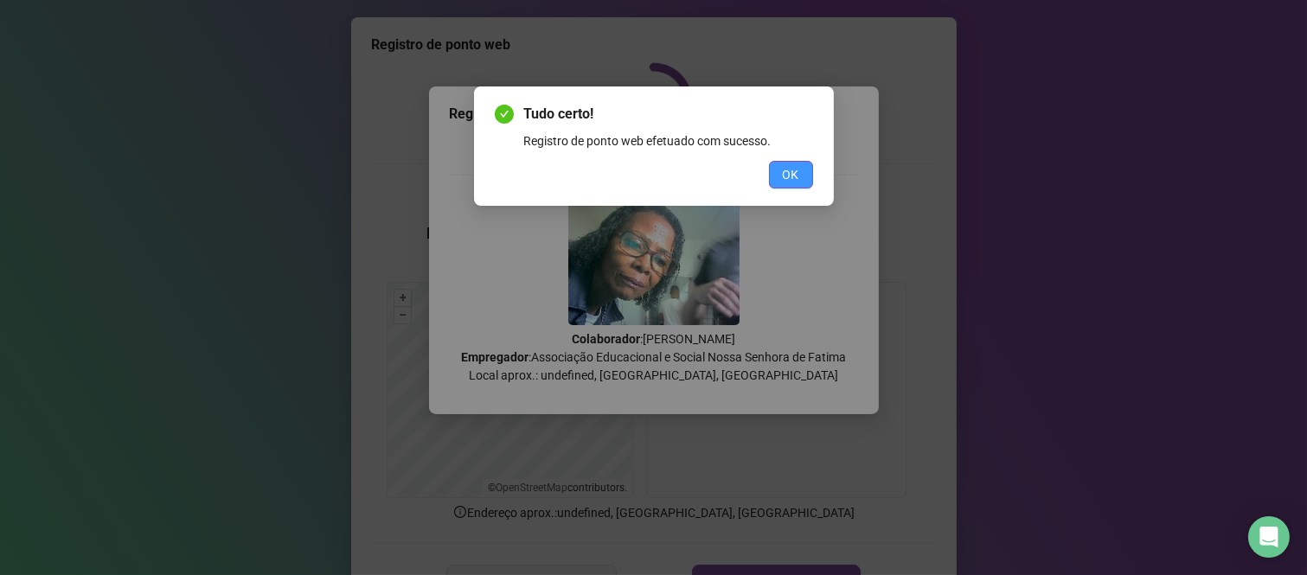
click at [778, 176] on button "OK" at bounding box center [791, 175] width 44 height 28
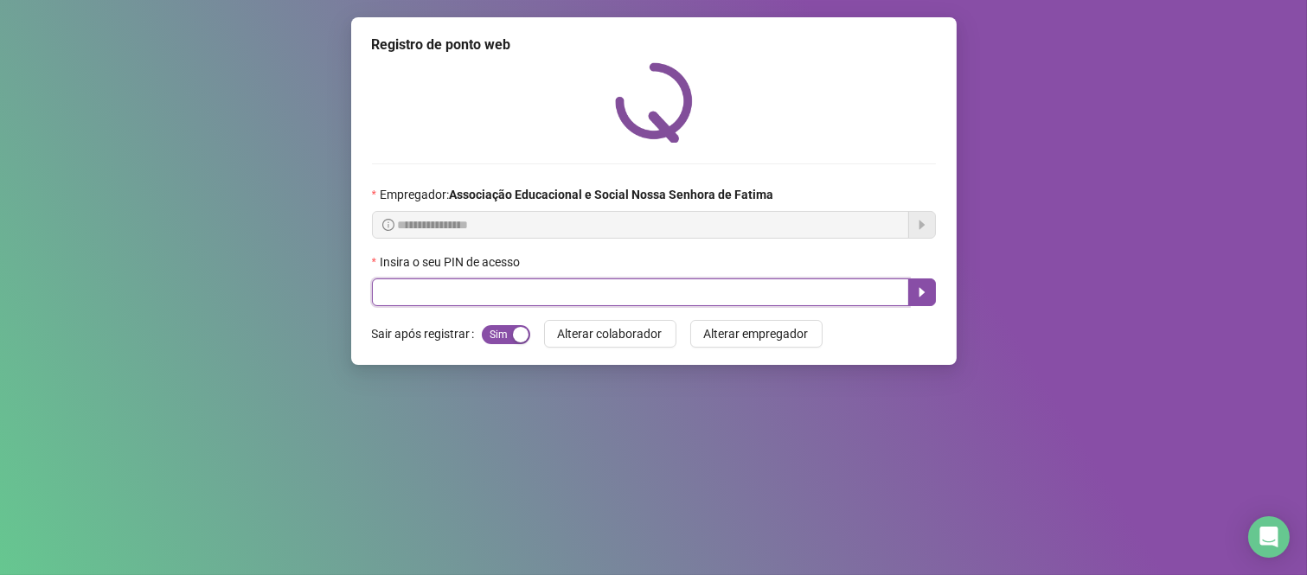
click at [669, 288] on input "text" at bounding box center [640, 292] width 537 height 28
type input "****"
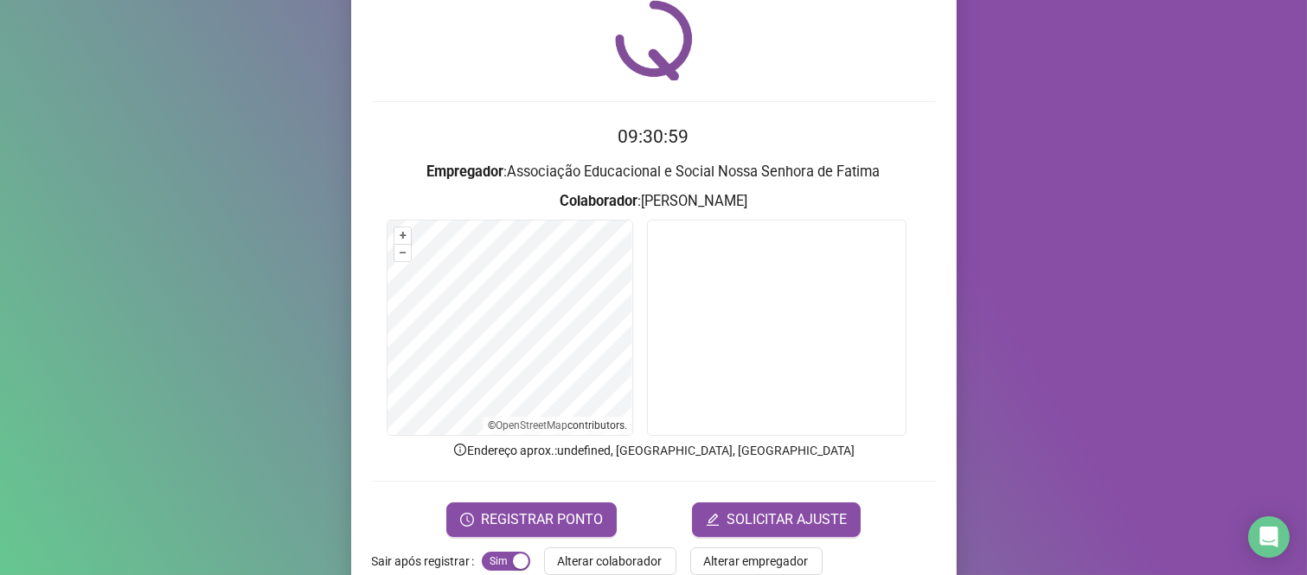
scroll to position [96, 0]
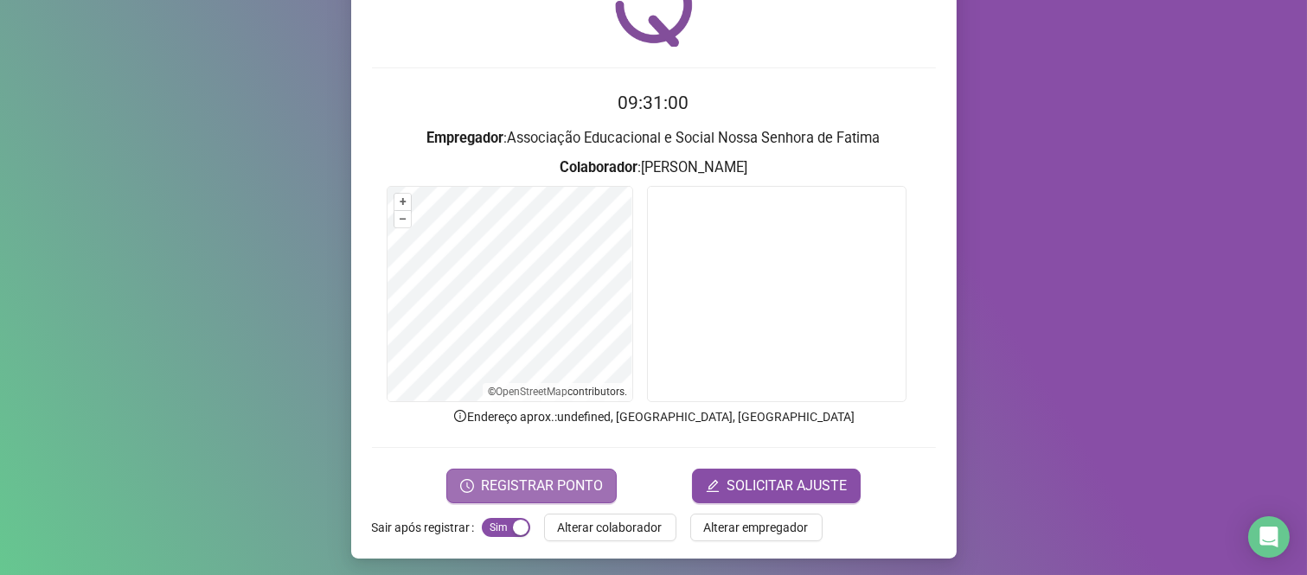
click at [536, 476] on span "REGISTRAR PONTO" at bounding box center [542, 486] width 122 height 21
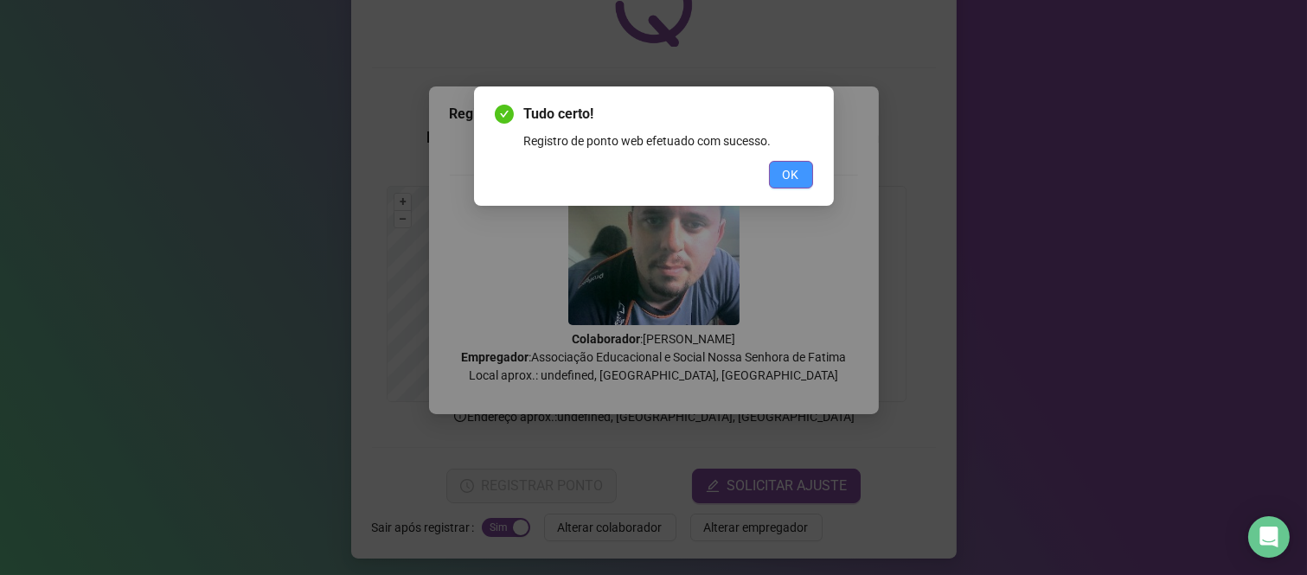
click at [778, 187] on button "OK" at bounding box center [791, 175] width 44 height 28
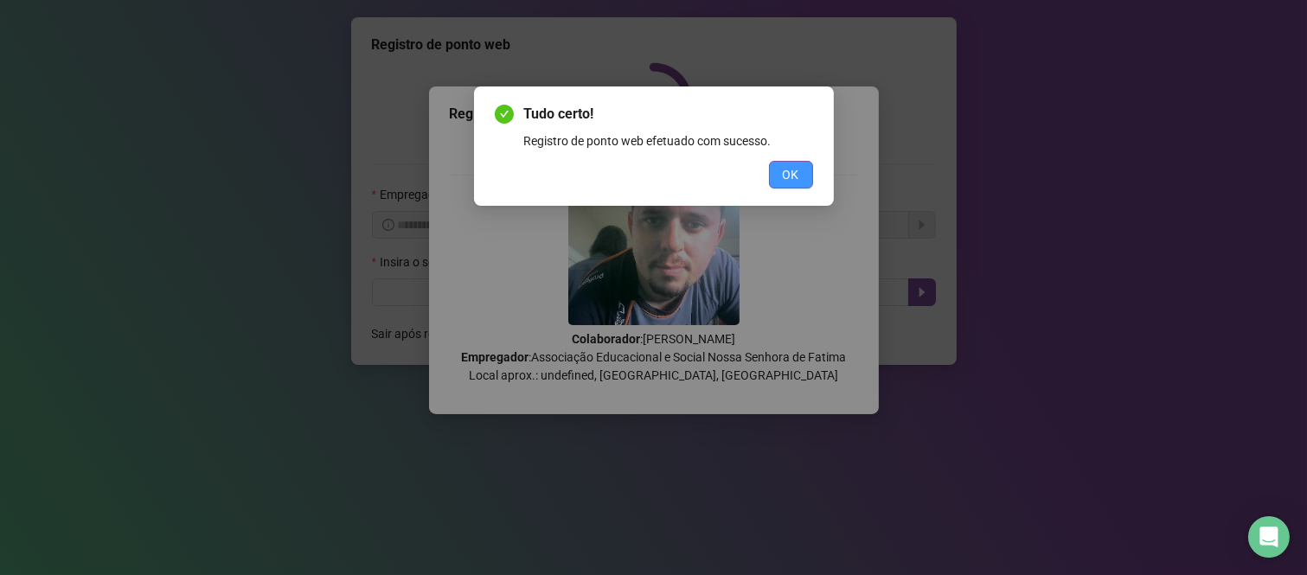
scroll to position [0, 0]
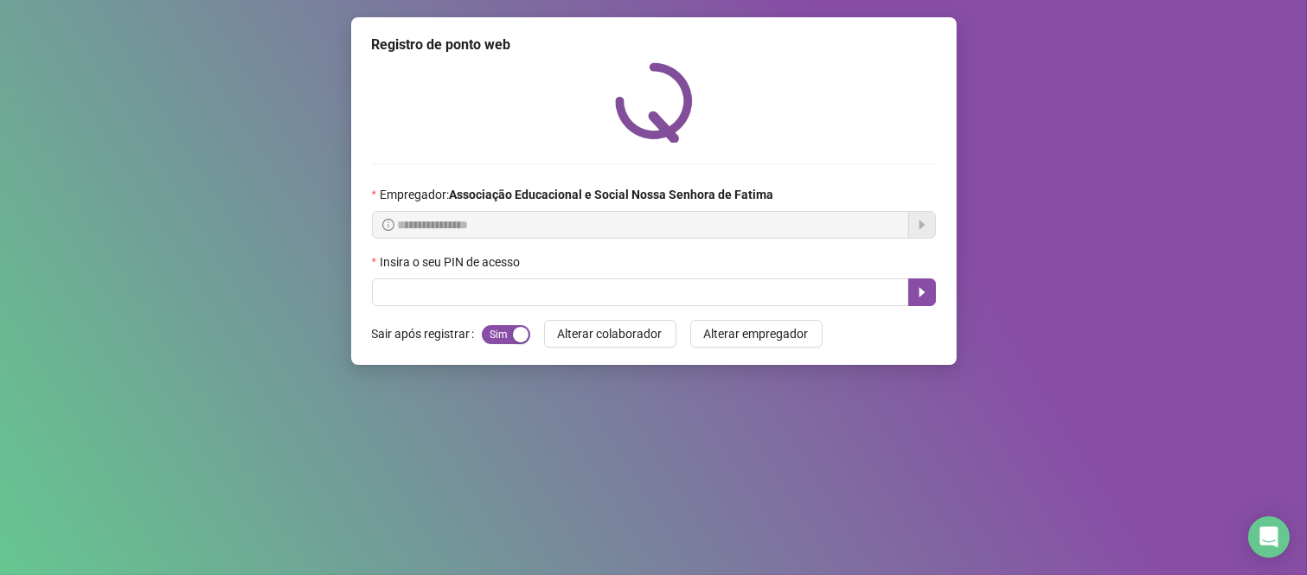
click at [559, 272] on div "Insira o seu PIN de acesso" at bounding box center [654, 266] width 564 height 26
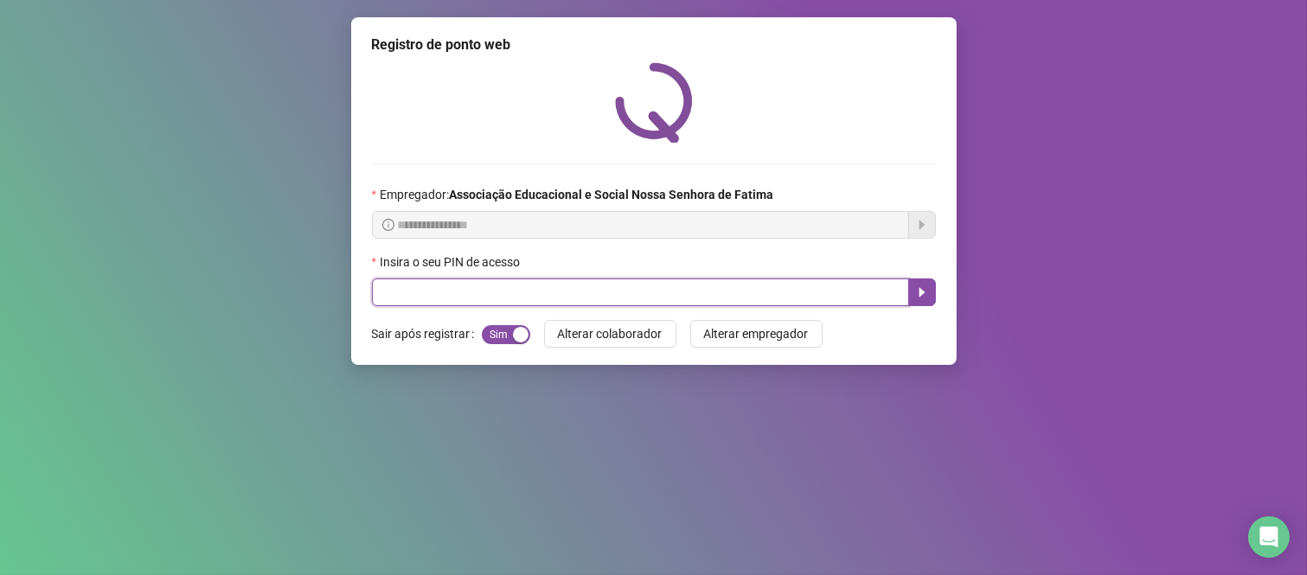
click at [547, 290] on input "text" at bounding box center [640, 292] width 537 height 28
type input "****"
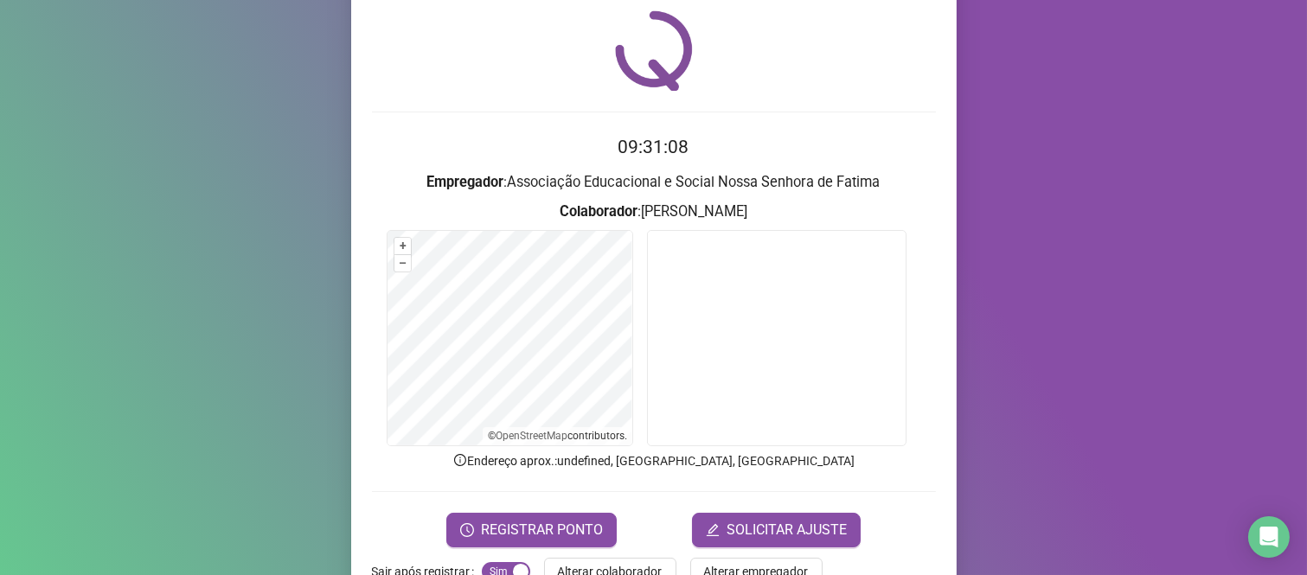
scroll to position [99, 0]
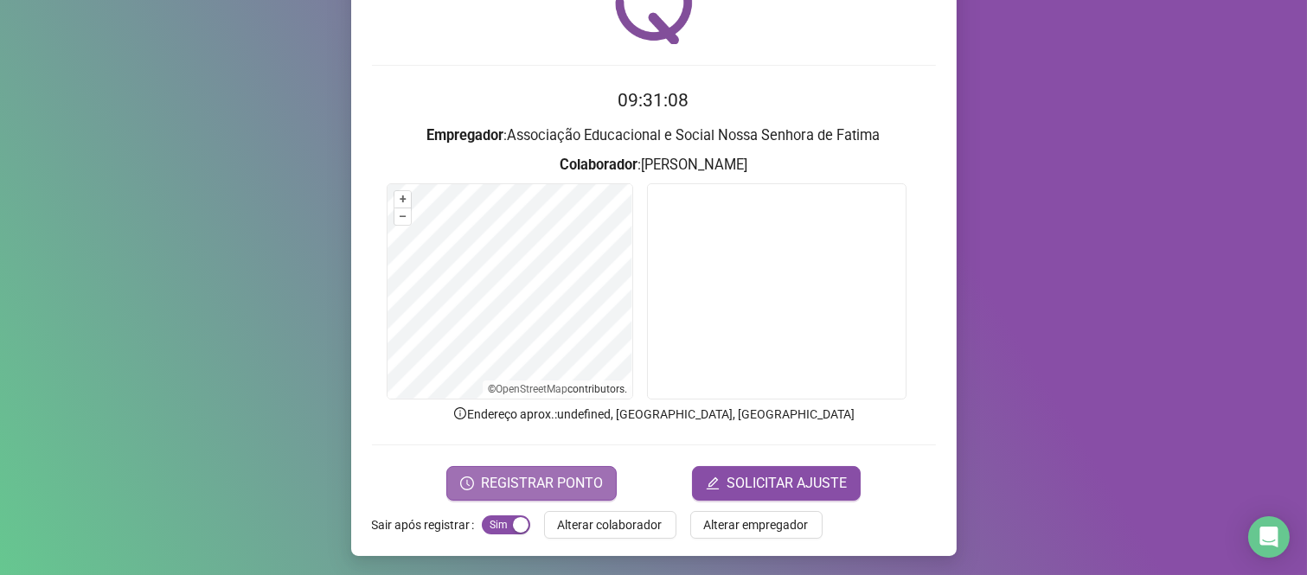
click at [541, 493] on button "REGISTRAR PONTO" at bounding box center [531, 483] width 170 height 35
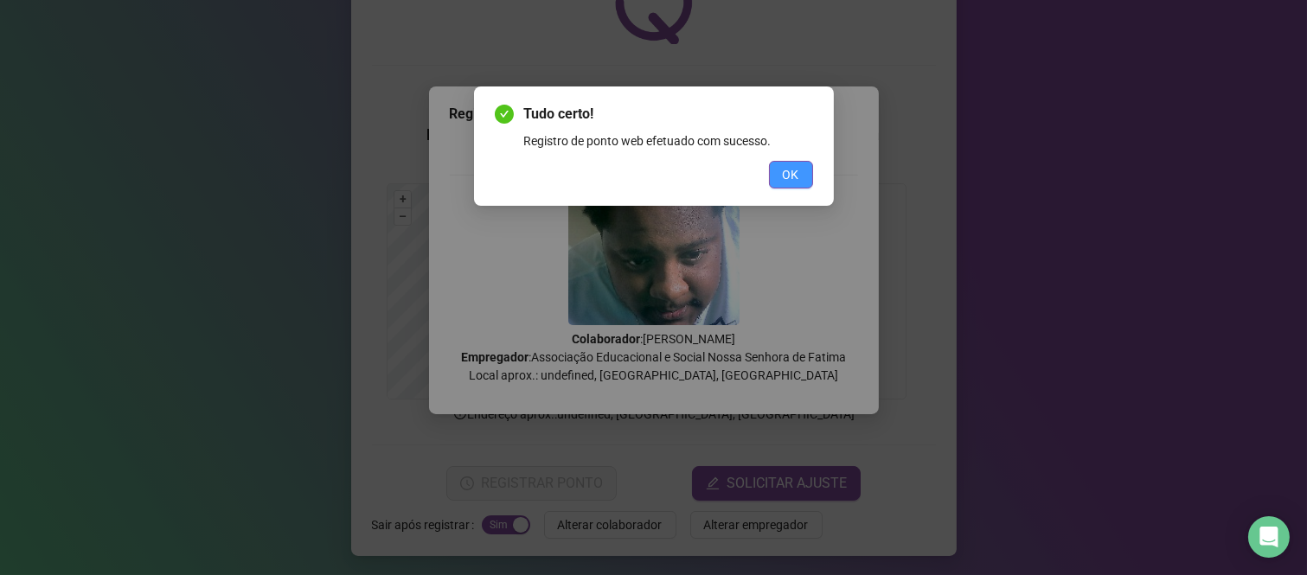
click at [796, 166] on span "OK" at bounding box center [791, 174] width 16 height 19
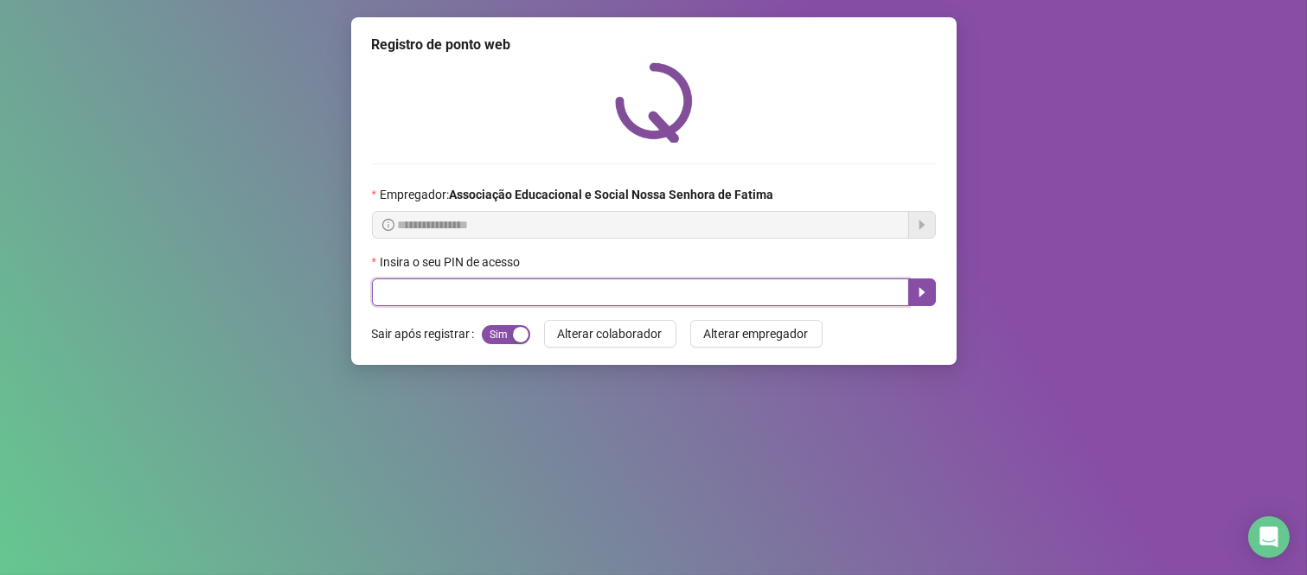
click at [585, 281] on input "text" at bounding box center [640, 292] width 537 height 28
type input "****"
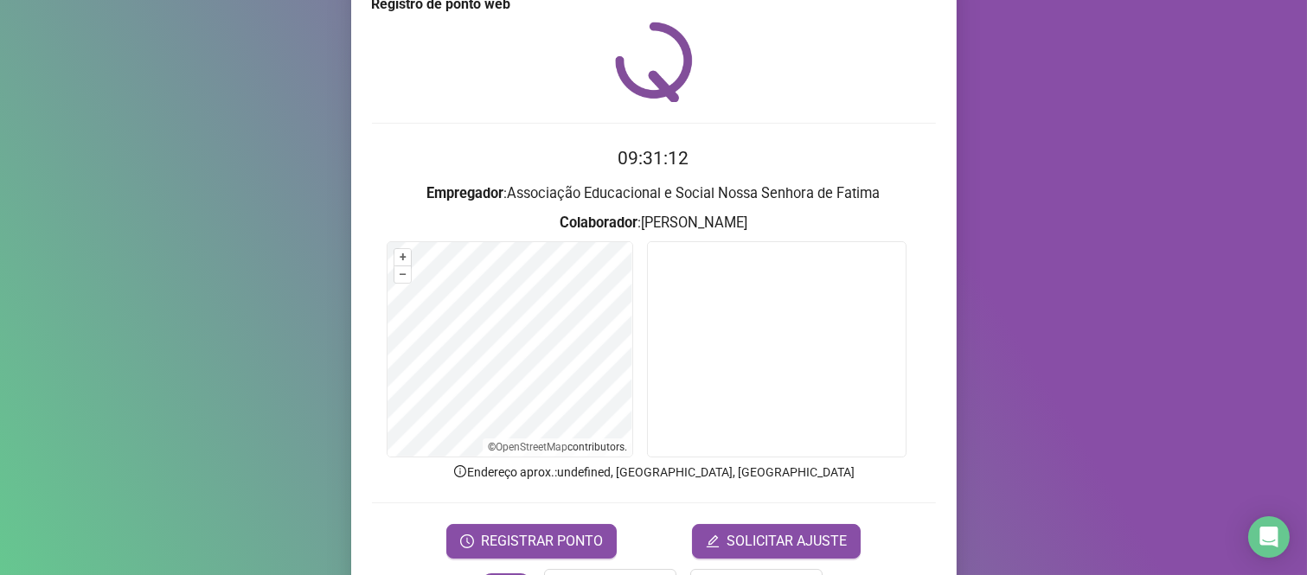
scroll to position [99, 0]
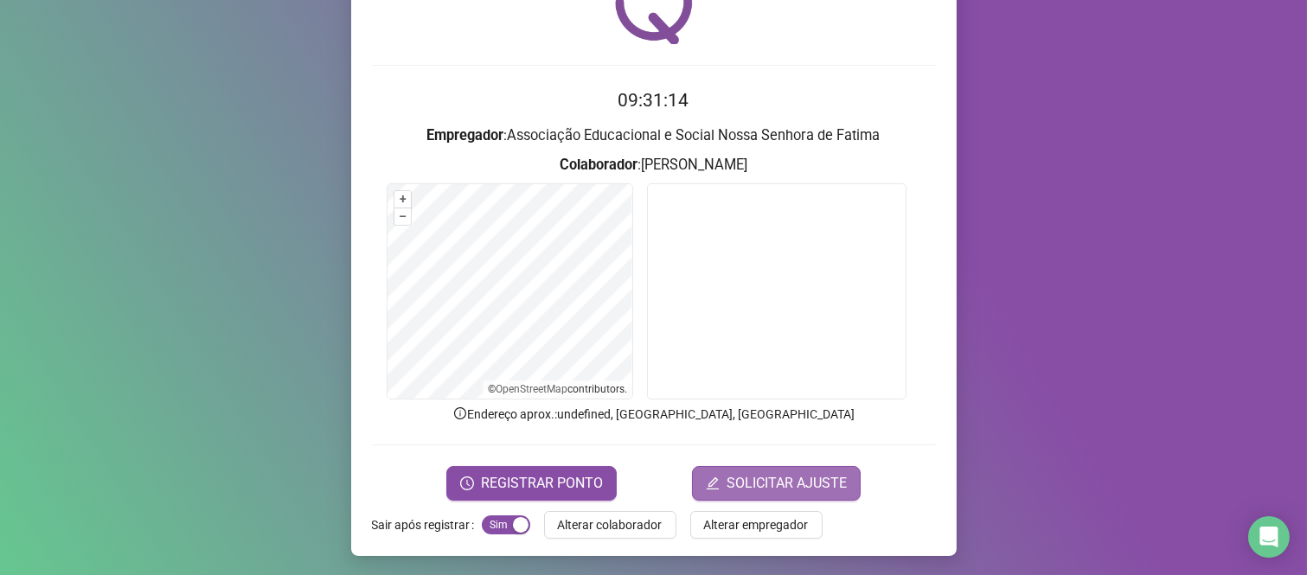
click at [766, 488] on span "SOLICITAR AJUSTE" at bounding box center [786, 483] width 120 height 21
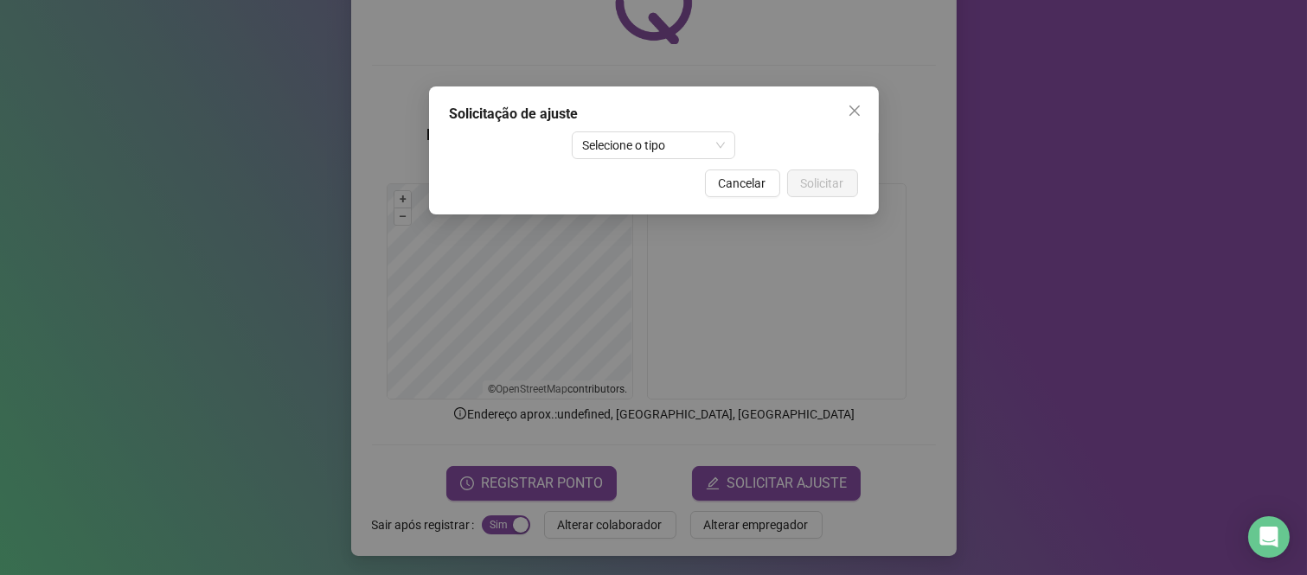
click at [655, 88] on div "Solicitação de ajuste Selecione o tipo Cancelar Solicitar" at bounding box center [654, 150] width 450 height 128
click at [642, 114] on div "Solicitação de ajuste" at bounding box center [654, 114] width 408 height 21
click at [634, 153] on span "Selecione o tipo" at bounding box center [653, 145] width 143 height 26
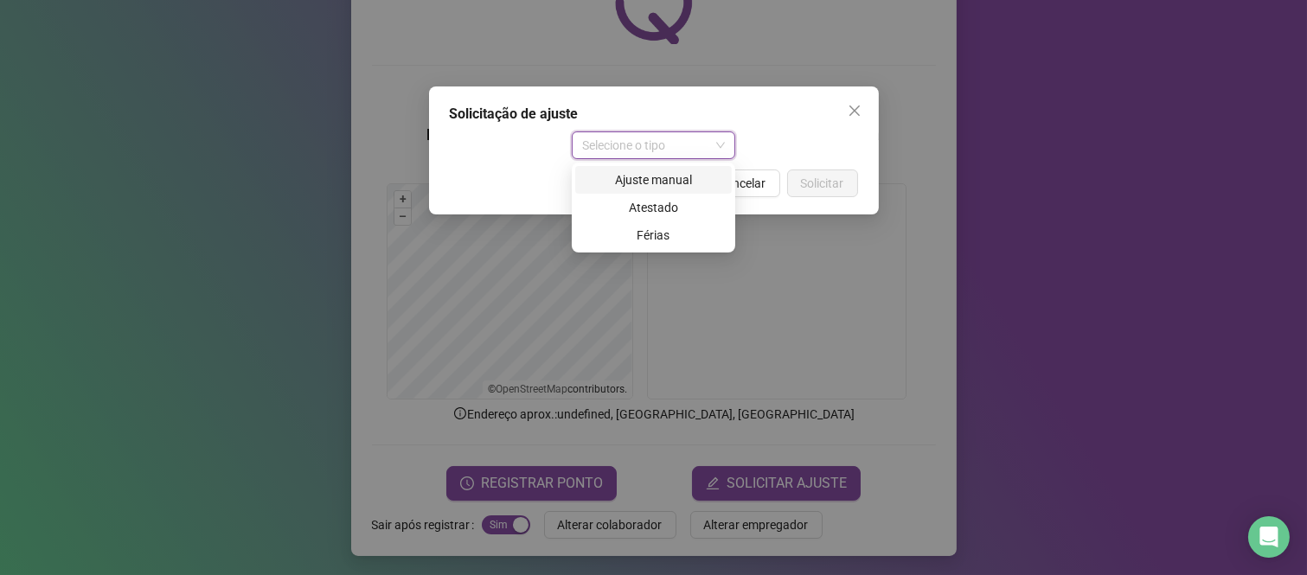
click at [636, 184] on div "Ajuste manual" at bounding box center [653, 179] width 136 height 19
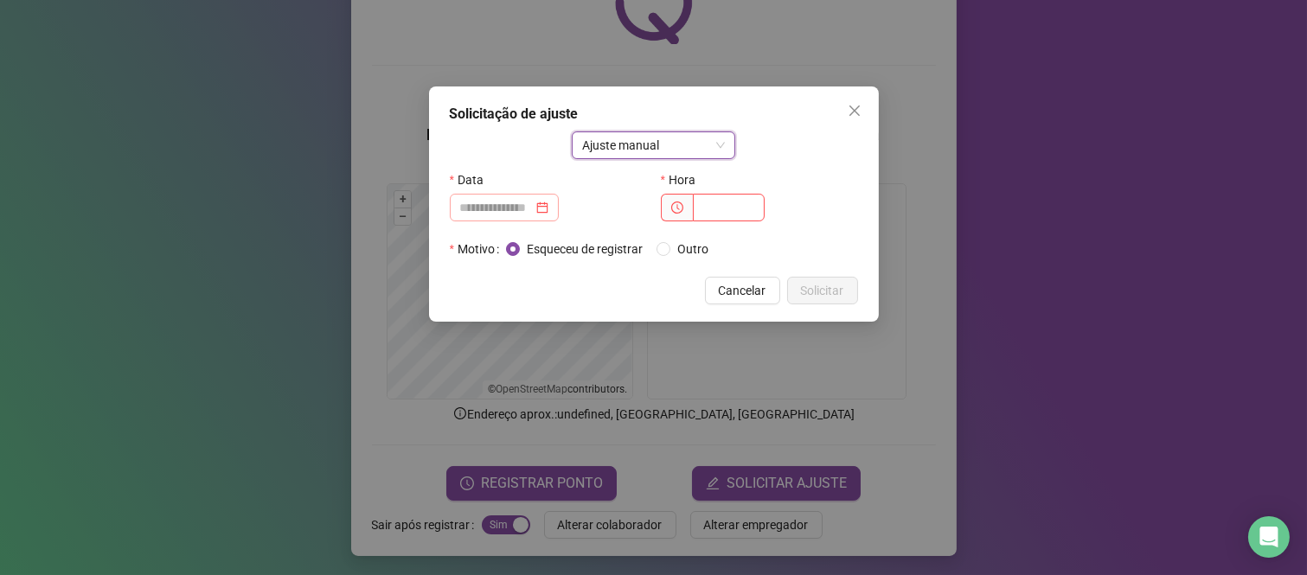
click at [528, 221] on div at bounding box center [504, 208] width 109 height 28
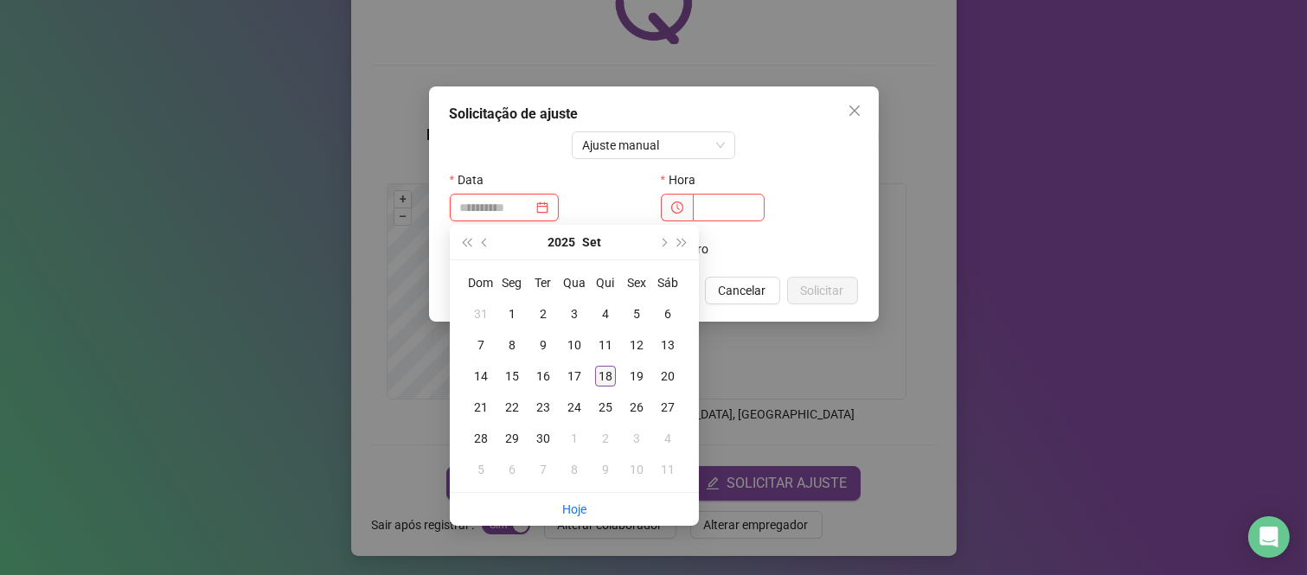
type input "**********"
click at [604, 375] on div "18" at bounding box center [605, 376] width 21 height 21
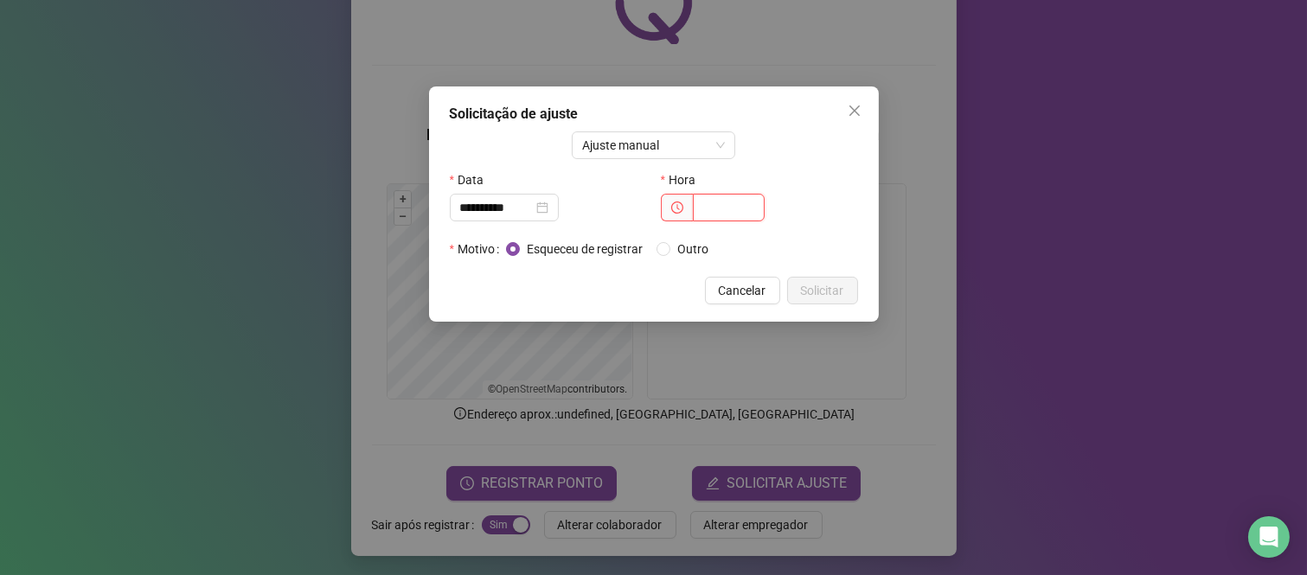
click at [739, 217] on input "text" at bounding box center [729, 208] width 72 height 28
type input "*****"
click at [800, 277] on button "Solicitar" at bounding box center [822, 291] width 71 height 28
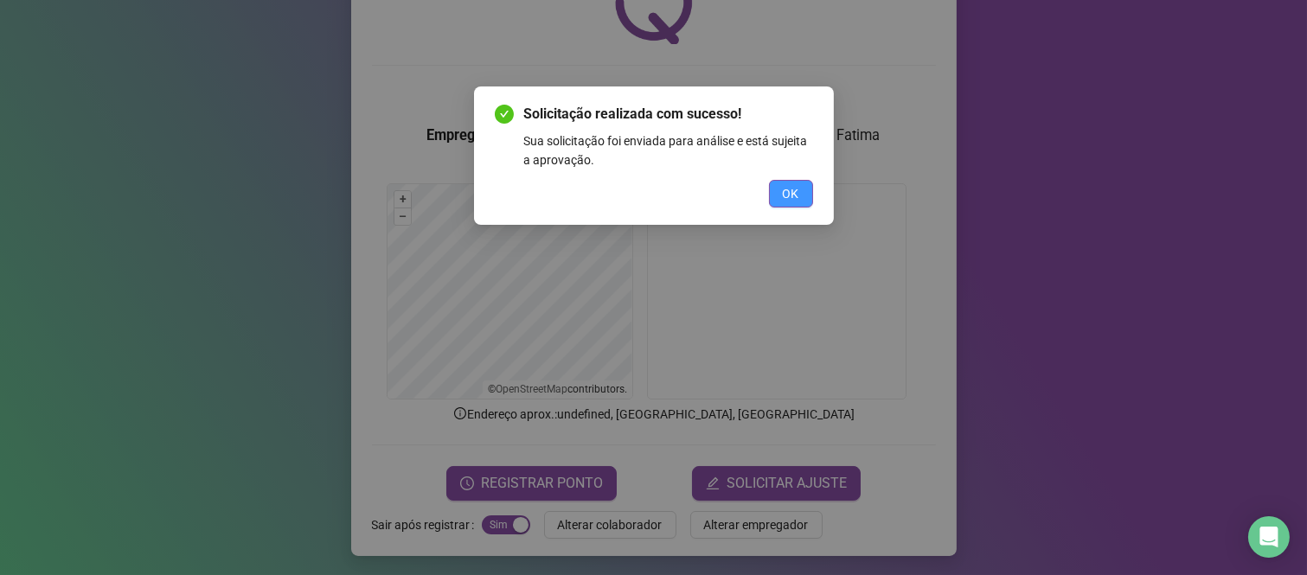
click at [771, 197] on button "OK" at bounding box center [791, 194] width 44 height 28
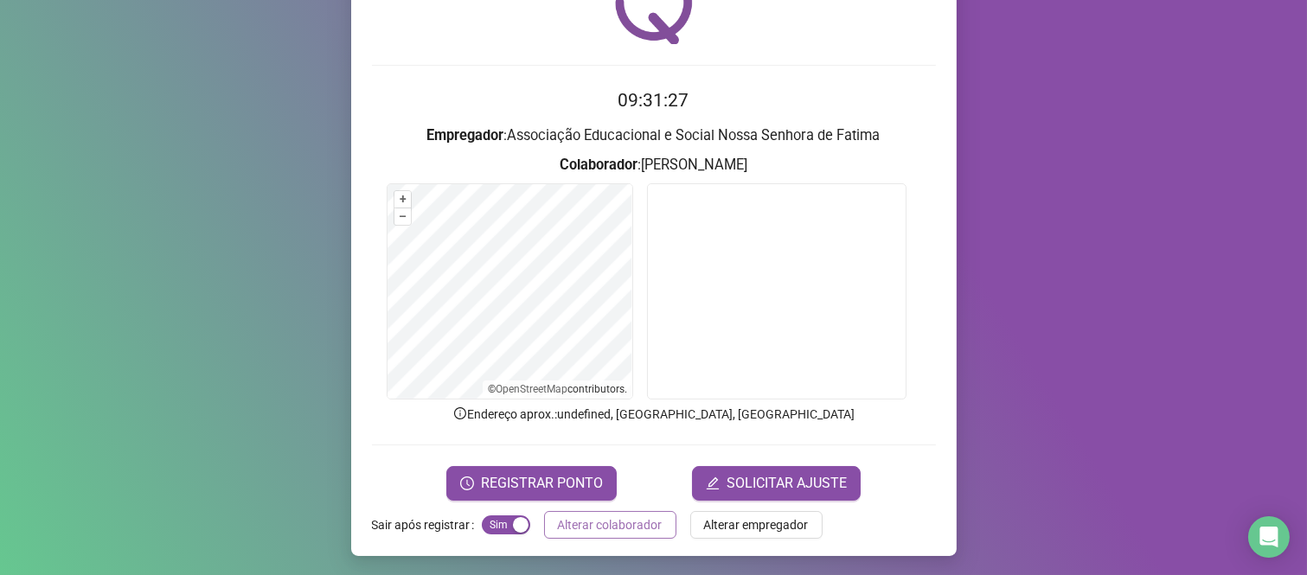
click at [602, 527] on span "Alterar colaborador" at bounding box center [610, 524] width 105 height 19
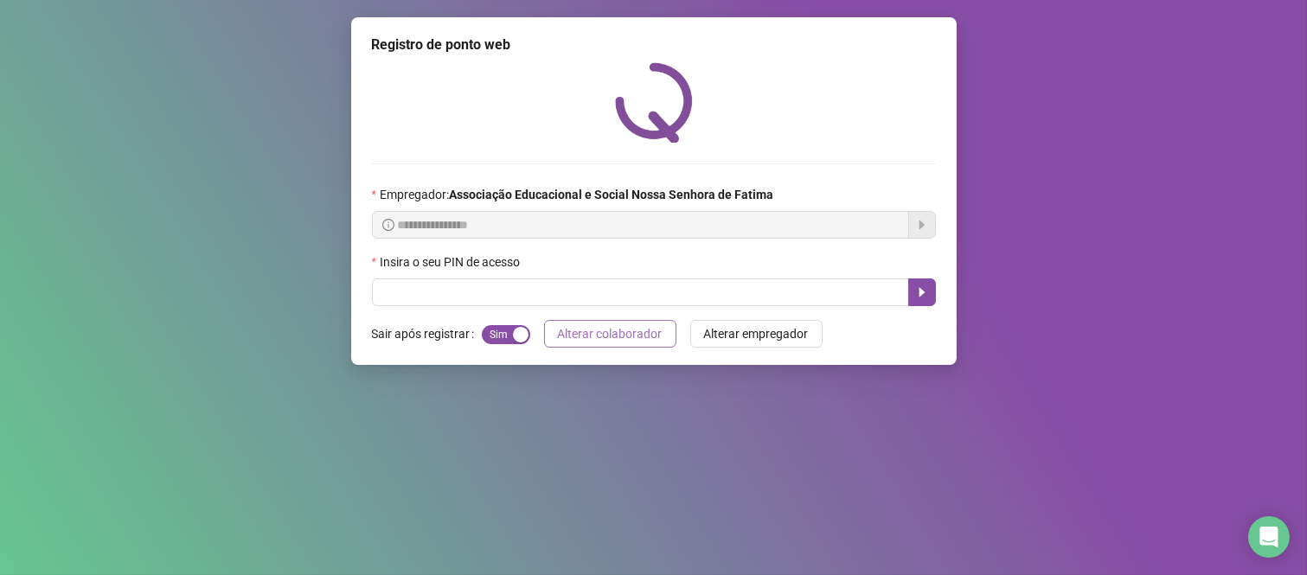
scroll to position [0, 0]
